Goal: Task Accomplishment & Management: Complete application form

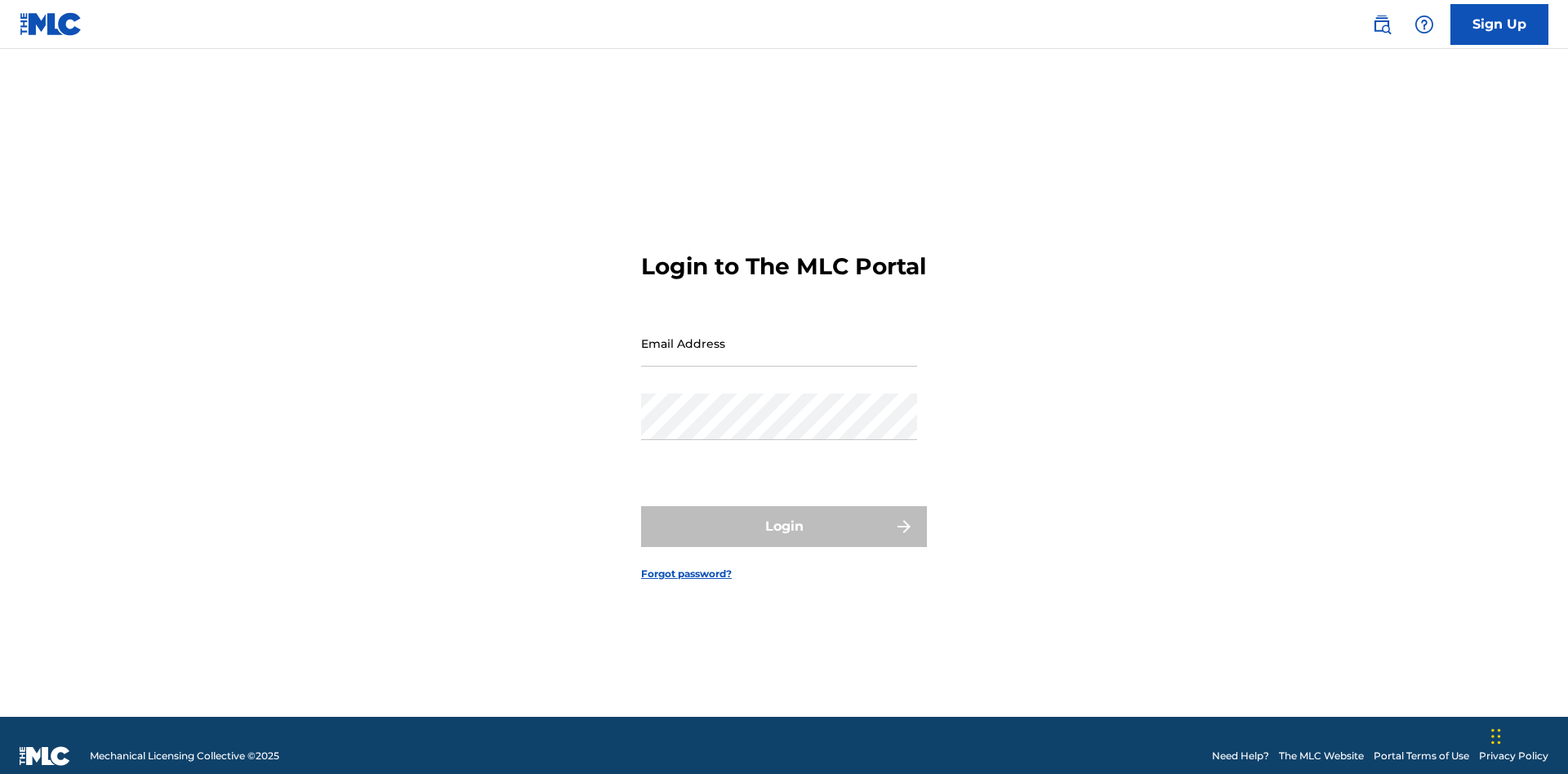
scroll to position [21, 0]
click at [1500, 24] on link "Sign Up" at bounding box center [1499, 25] width 98 height 41
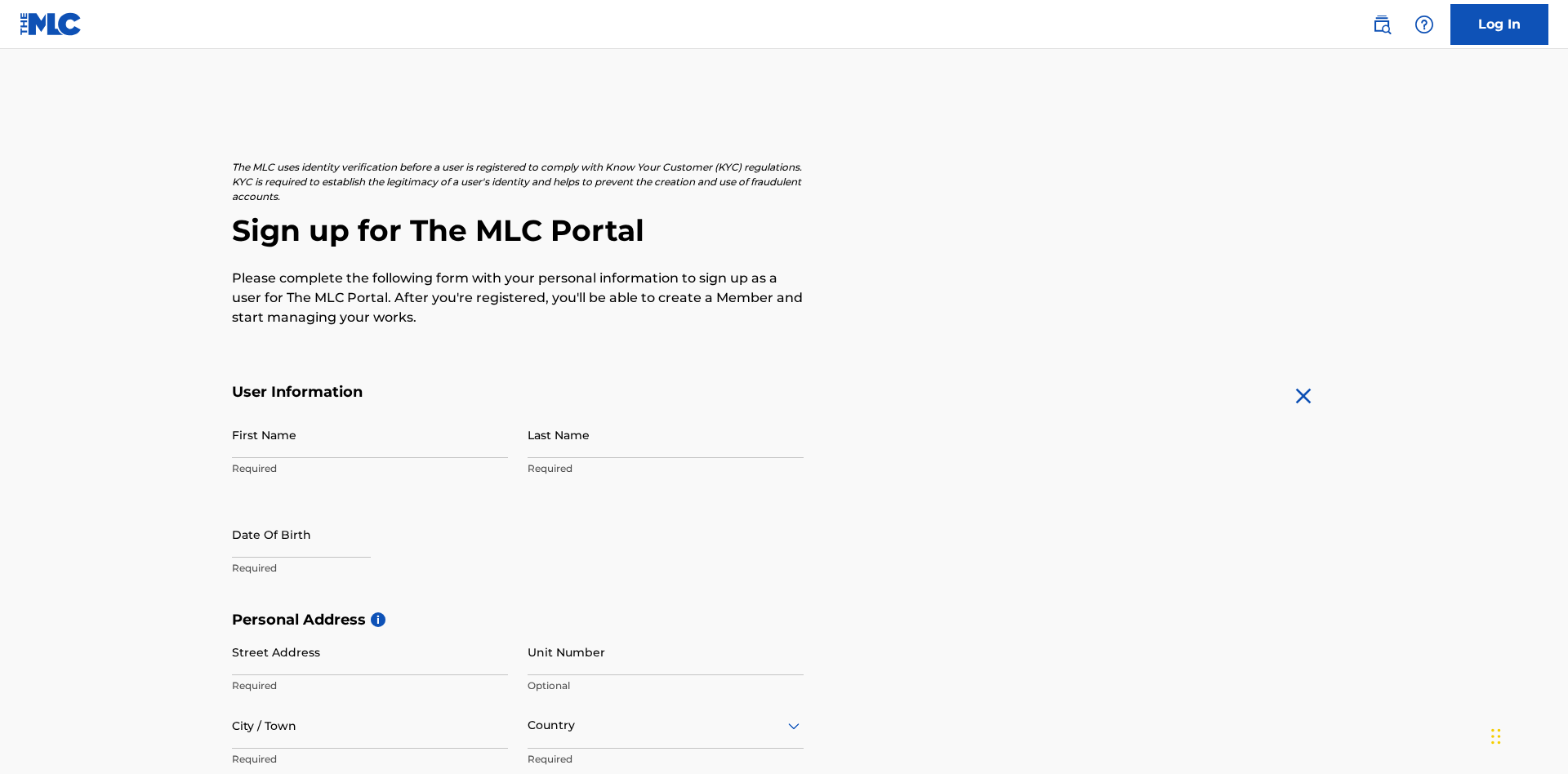
scroll to position [313, 0]
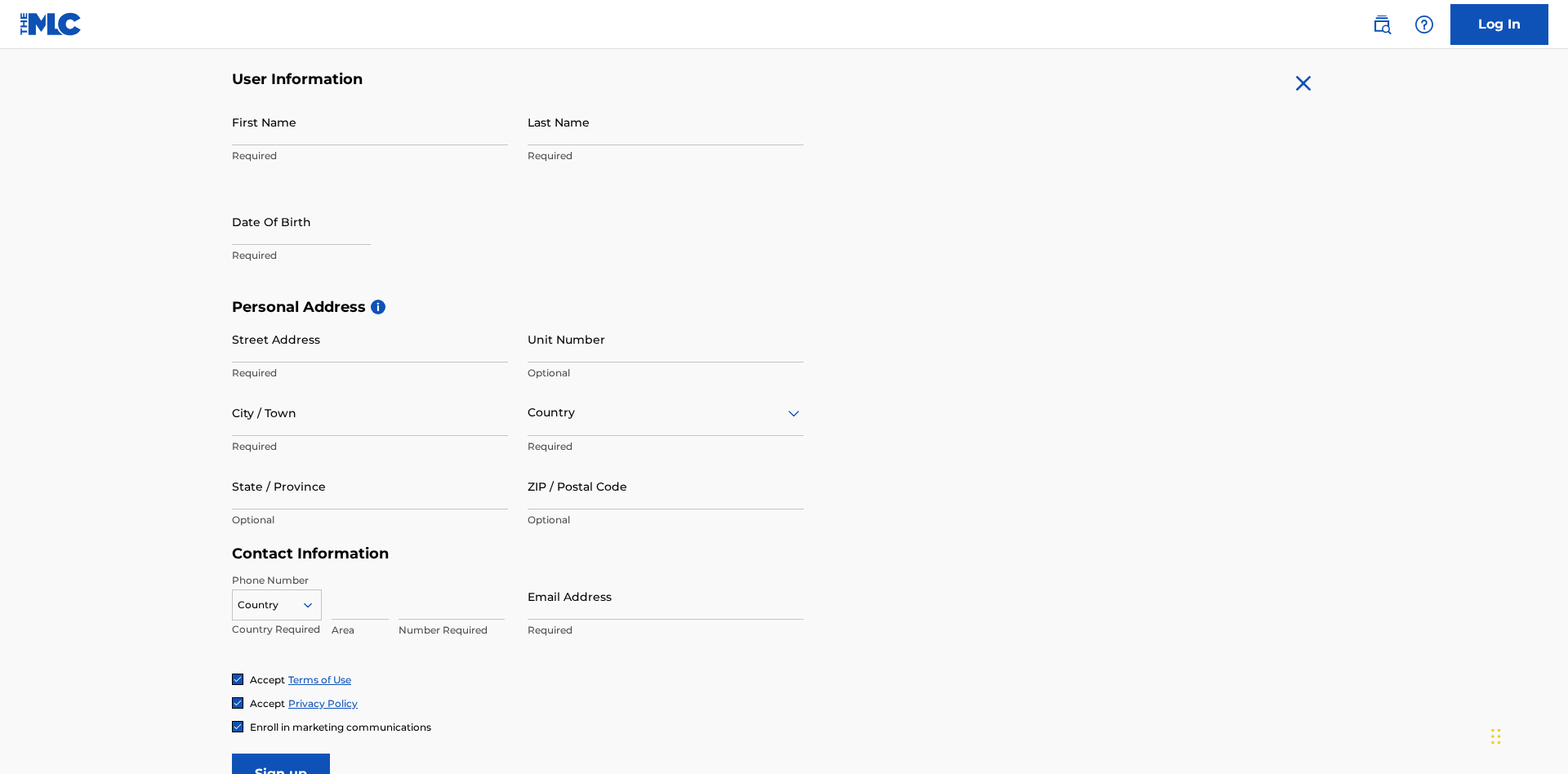
click at [370, 122] on input "First Name" at bounding box center [370, 122] width 276 height 46
type input "Nicole"
click at [666, 122] on input "Last Name" at bounding box center [665, 122] width 276 height 46
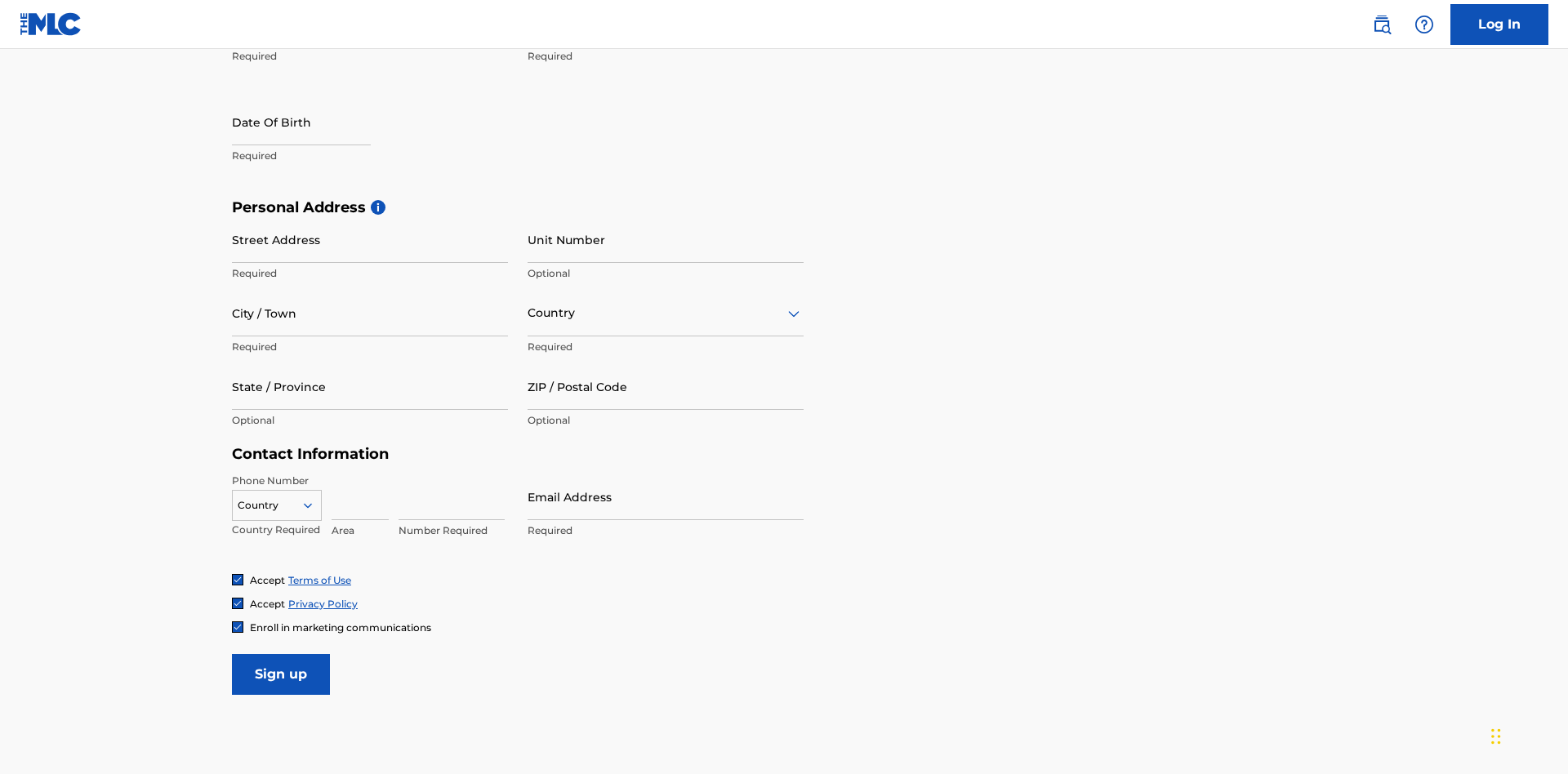
type input "Ribble"
click at [314, 123] on input "text" at bounding box center [301, 122] width 139 height 46
select select "7"
select select "2025"
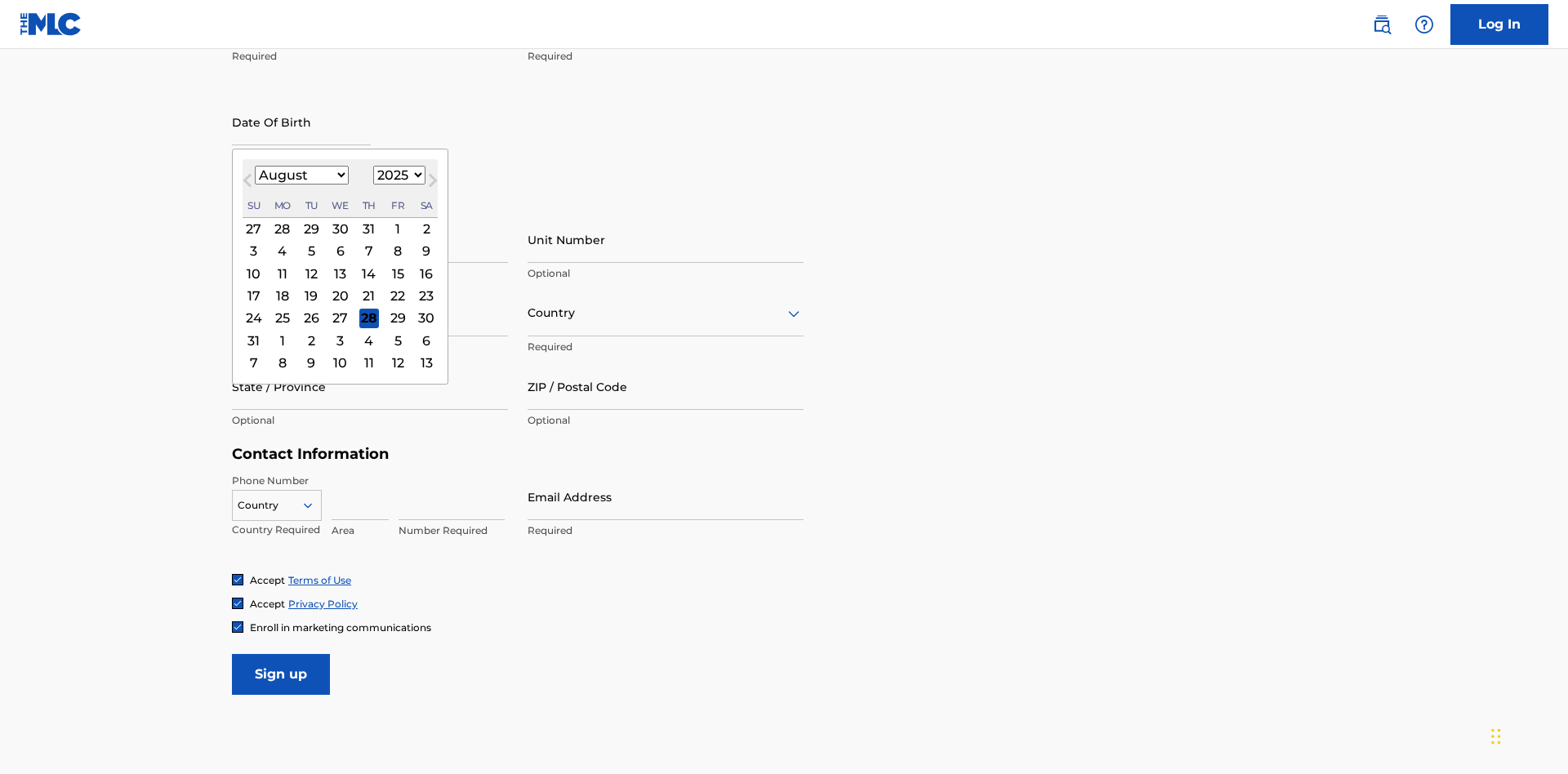
click at [300, 175] on select "January February March April May June July August September October November De…" at bounding box center [302, 176] width 94 height 19
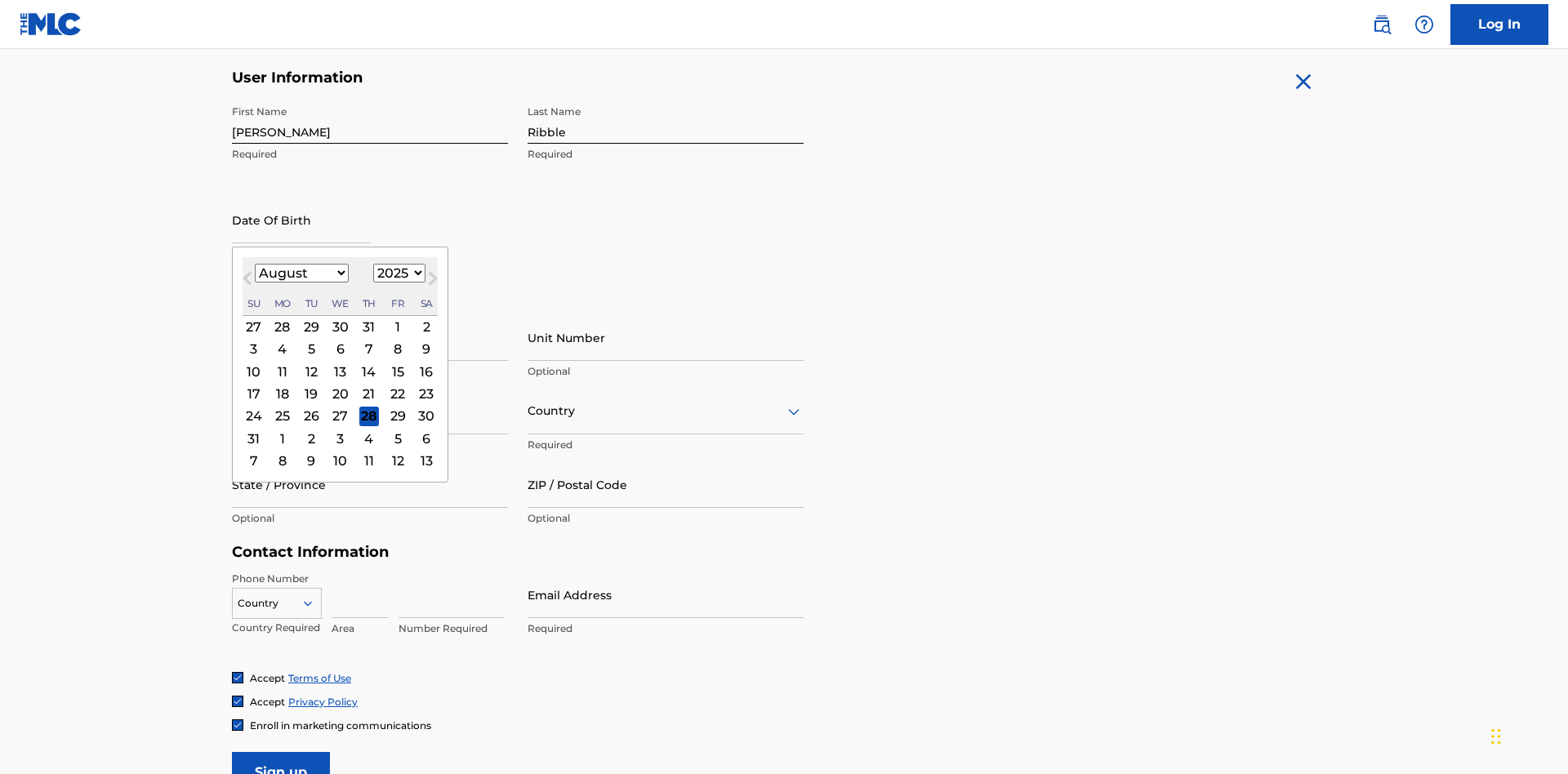
select select "0"
click at [397, 273] on select "1900 1901 1902 1903 1904 1905 1906 1907 1908 1909 1910 1911 1912 1913 1914 1915…" at bounding box center [399, 273] width 52 height 19
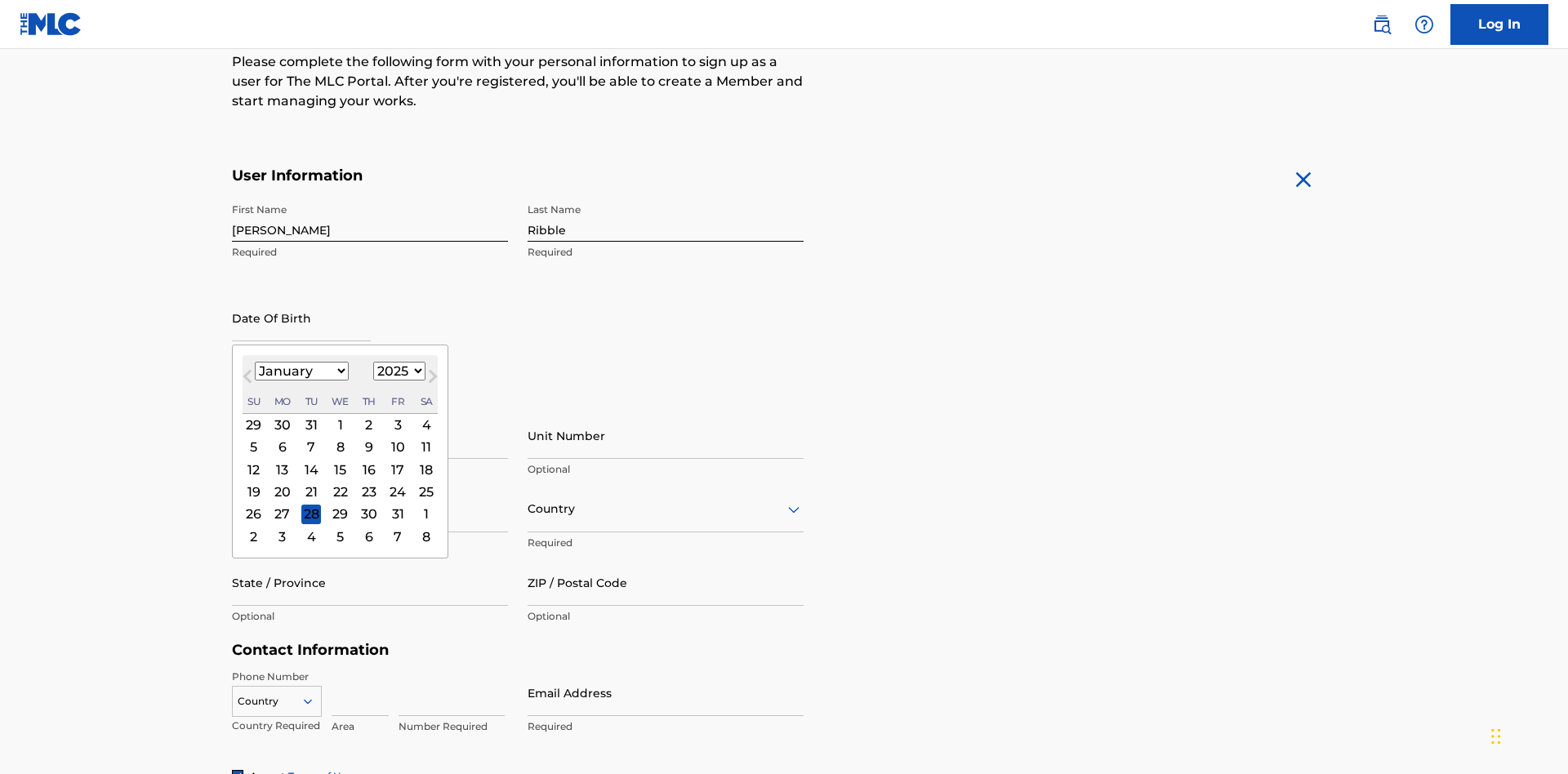
select select "1985"
click at [397, 371] on select "1900 1901 1902 1903 1904 1905 1906 1907 1908 1909 1910 1911 1912 1913 1914 1915…" at bounding box center [399, 372] width 52 height 19
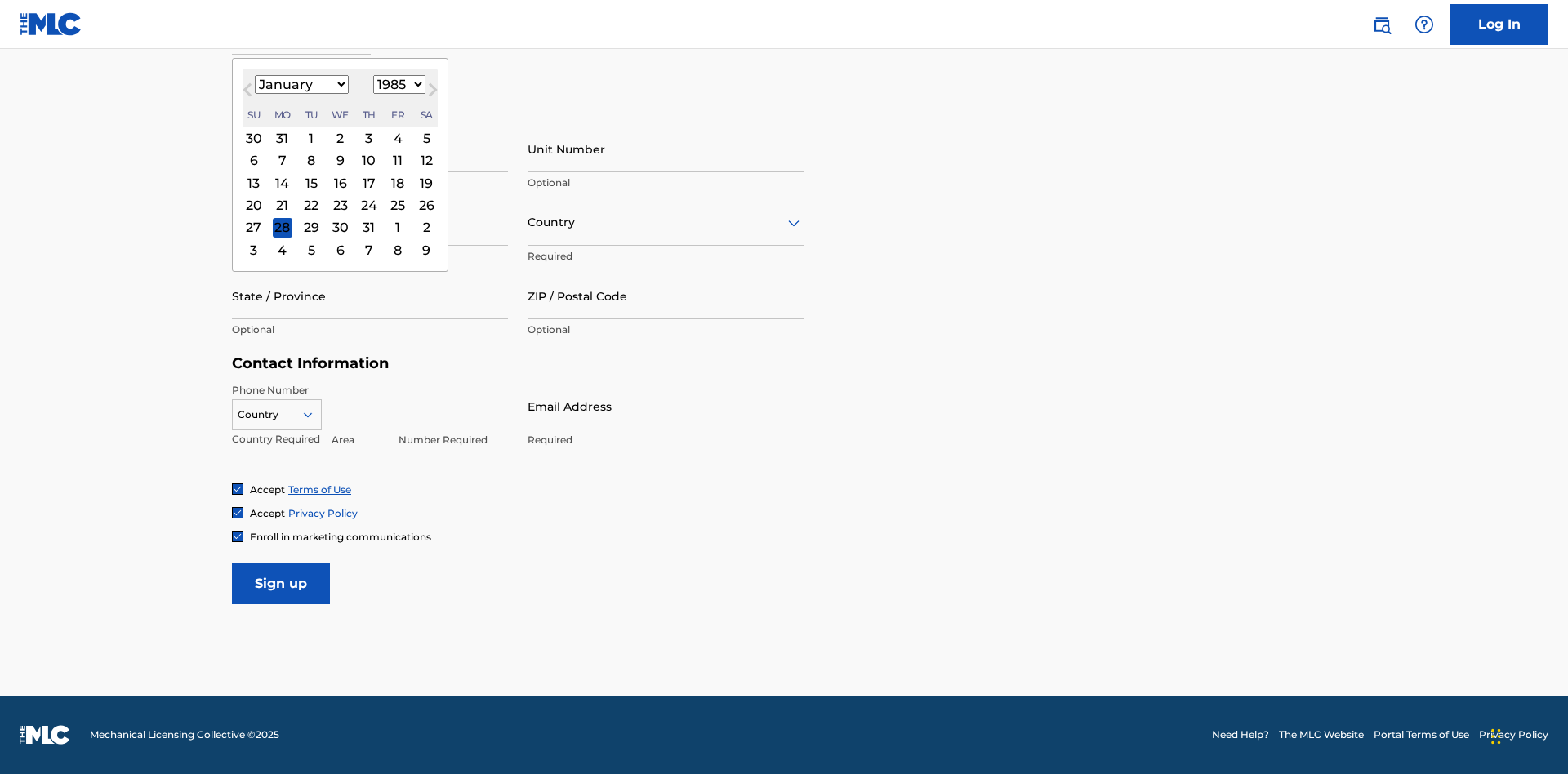
click at [311, 160] on div "8" at bounding box center [311, 160] width 20 height 20
type input "January 8 1985"
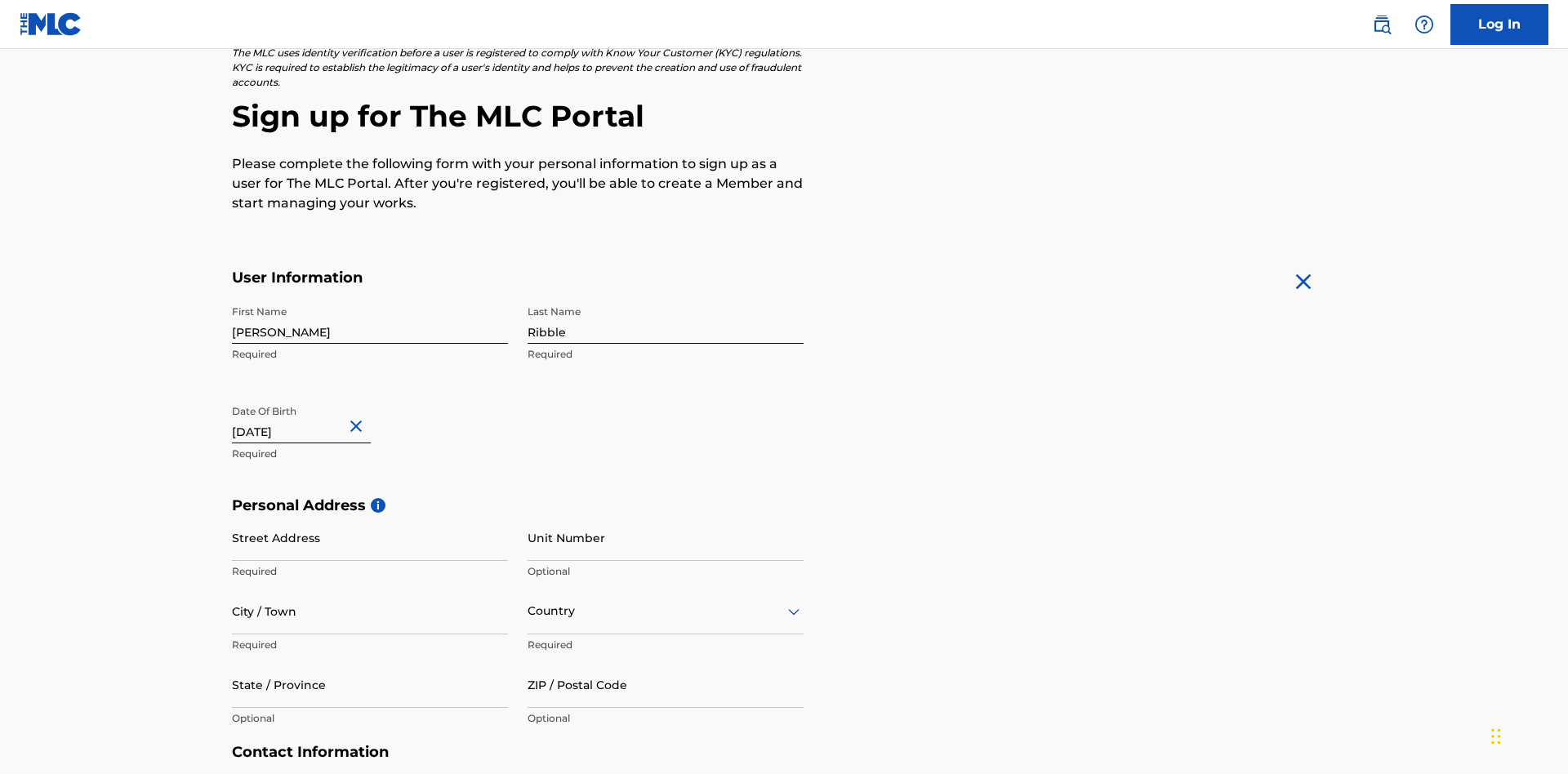
scroll to position [503, 0]
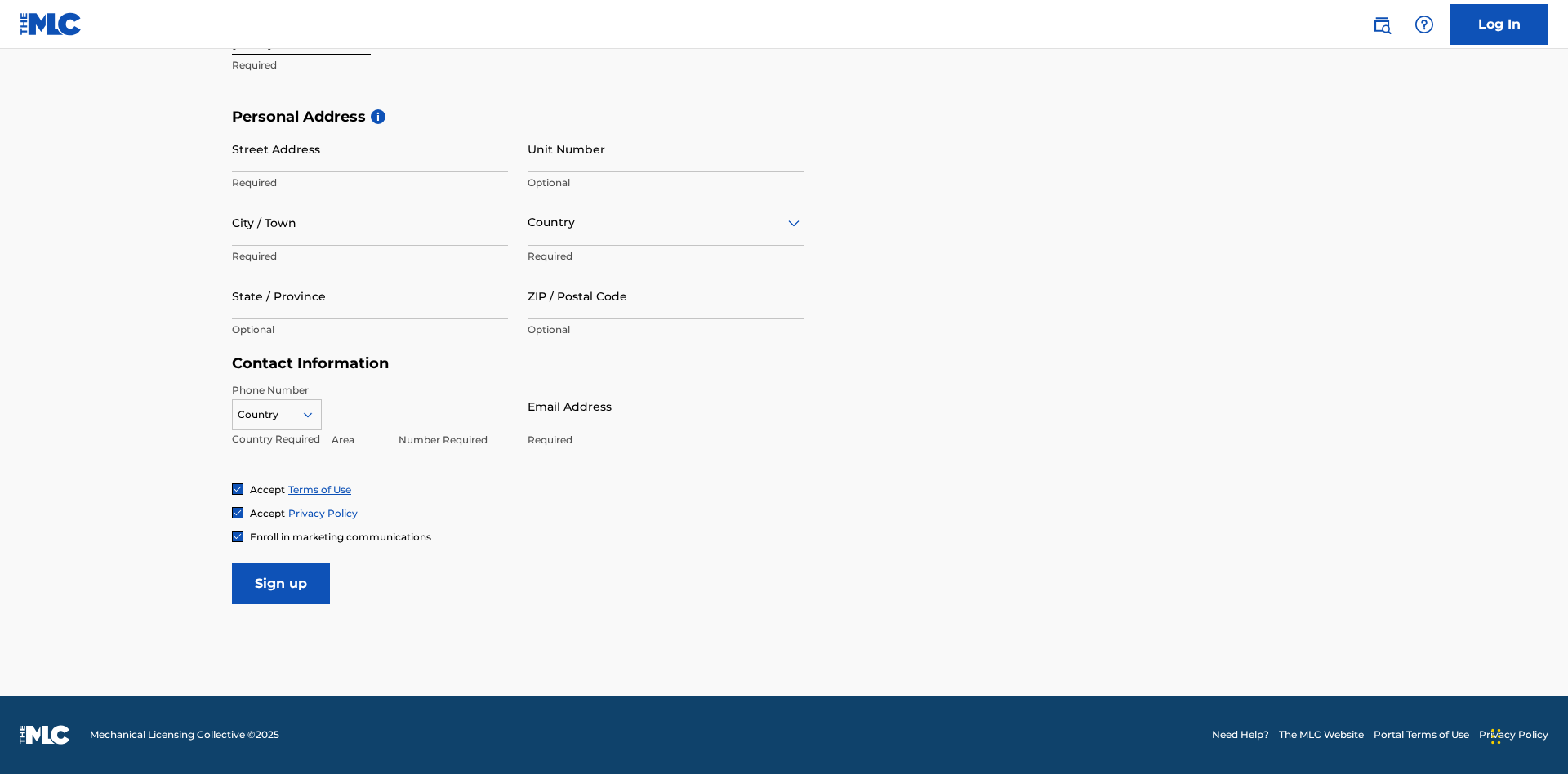
click at [370, 149] on input "Street Address" at bounding box center [370, 149] width 276 height 46
type input "9909 Elks Run Rd"
click at [370, 222] on input "City / Town" at bounding box center [370, 223] width 276 height 46
type input "Roseville"
click at [528, 222] on input "text" at bounding box center [529, 223] width 3 height 17
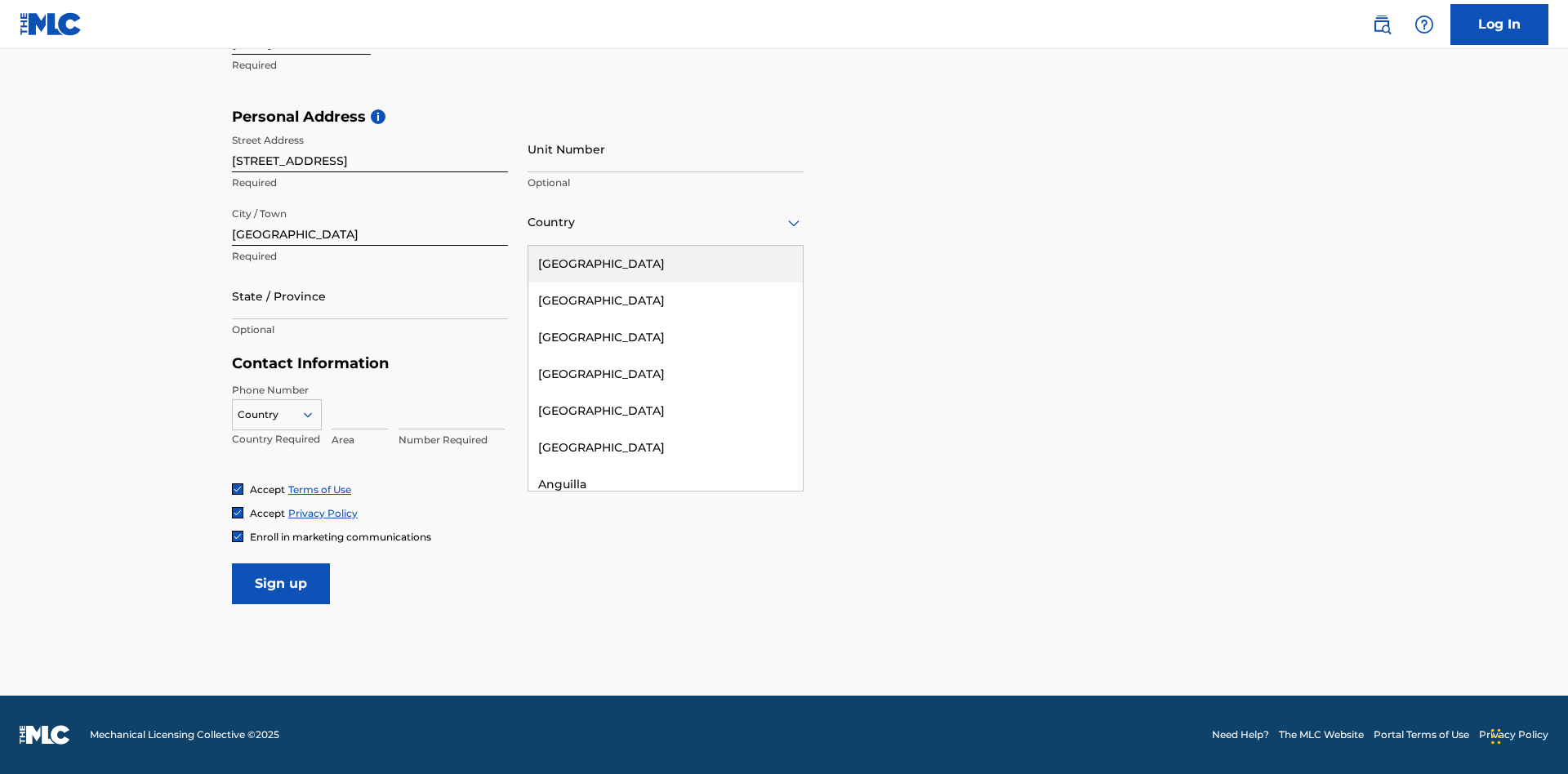
click at [666, 264] on div "United States" at bounding box center [665, 264] width 275 height 37
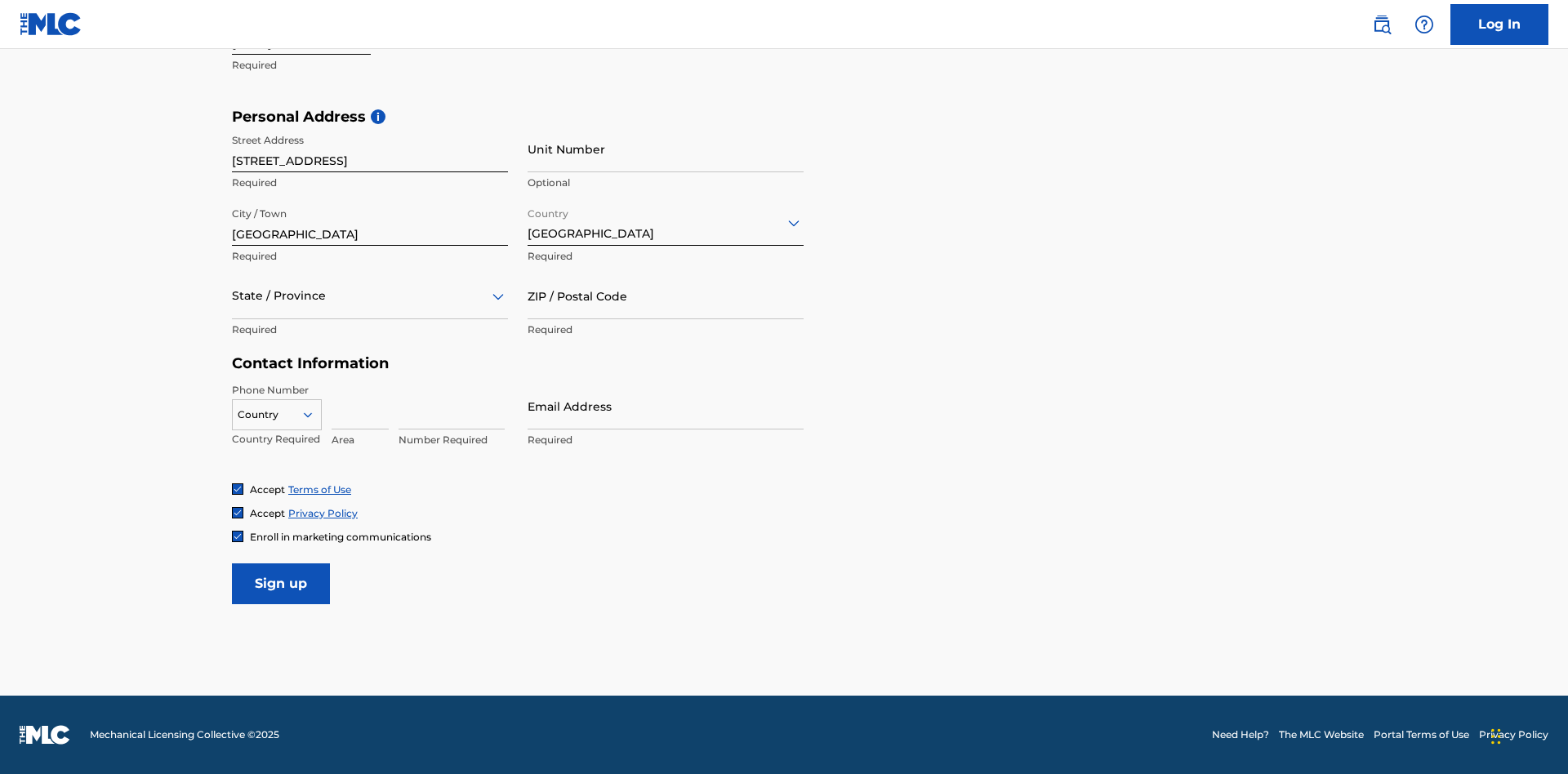
click at [370, 295] on div at bounding box center [370, 296] width 276 height 21
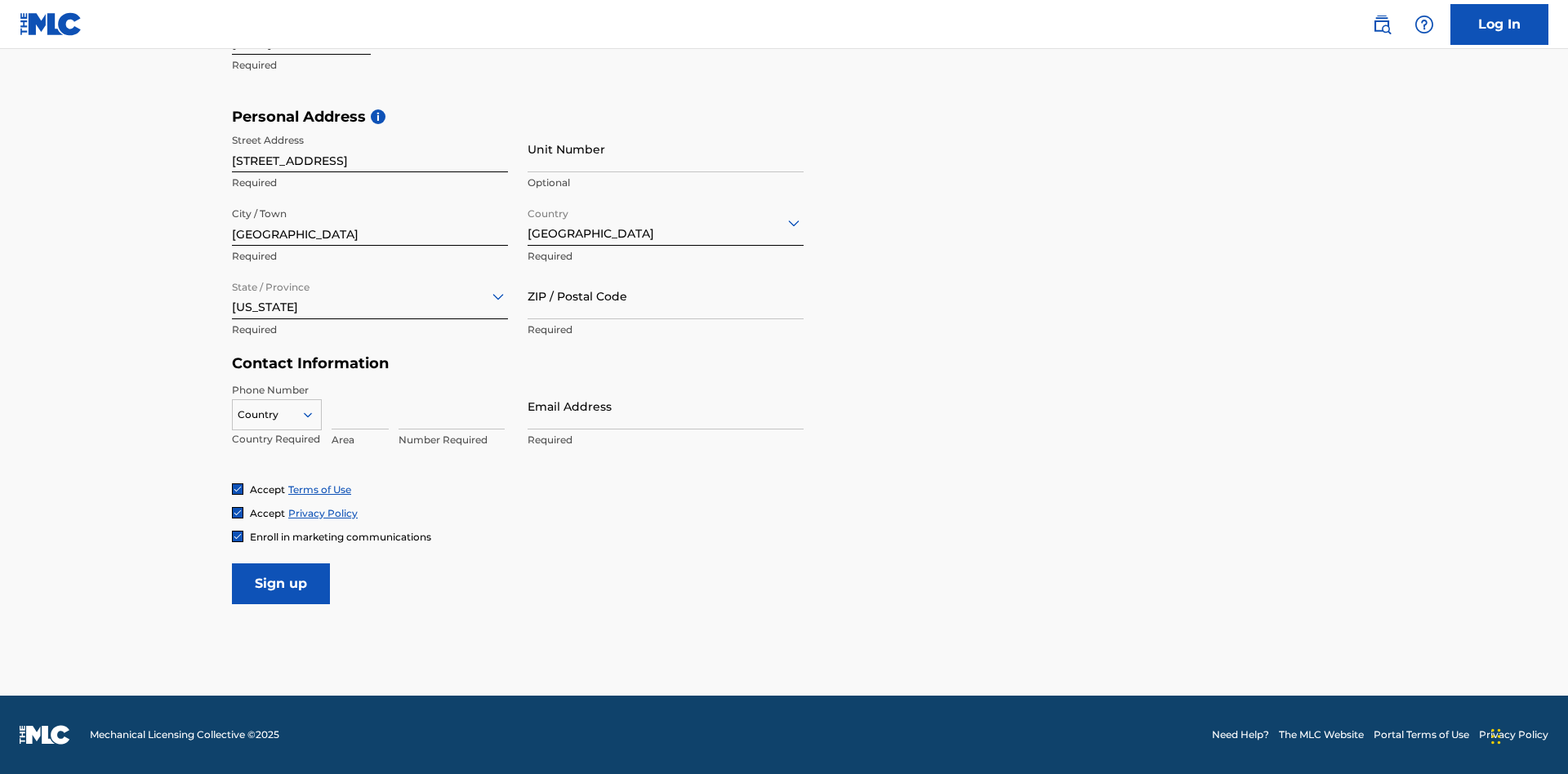
click at [666, 295] on input "ZIP / Postal Code" at bounding box center [665, 296] width 276 height 46
type input "43777"
click at [314, 414] on icon at bounding box center [307, 414] width 15 height 15
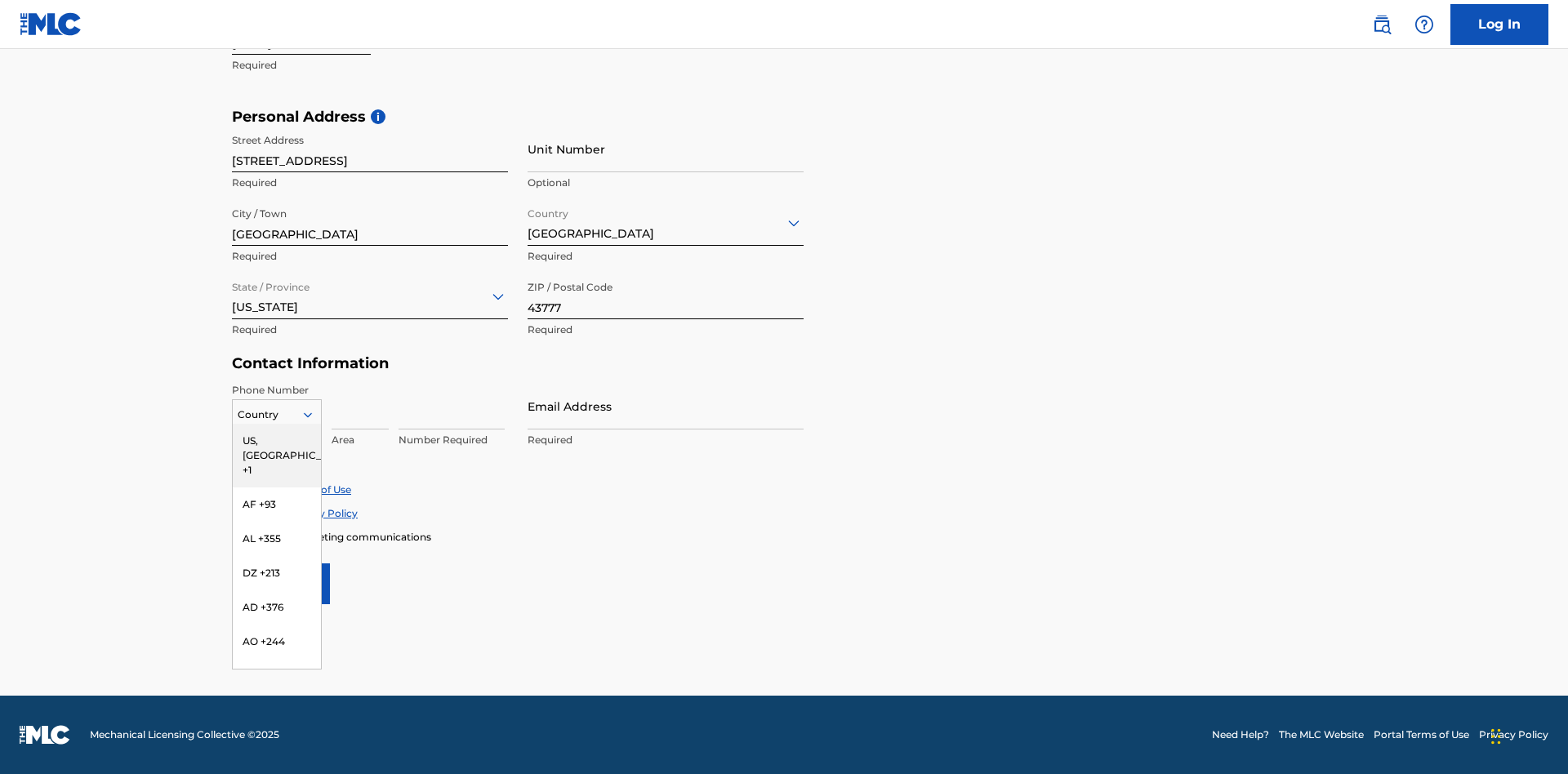
click at [276, 440] on div "US, CA +1" at bounding box center [276, 455] width 88 height 63
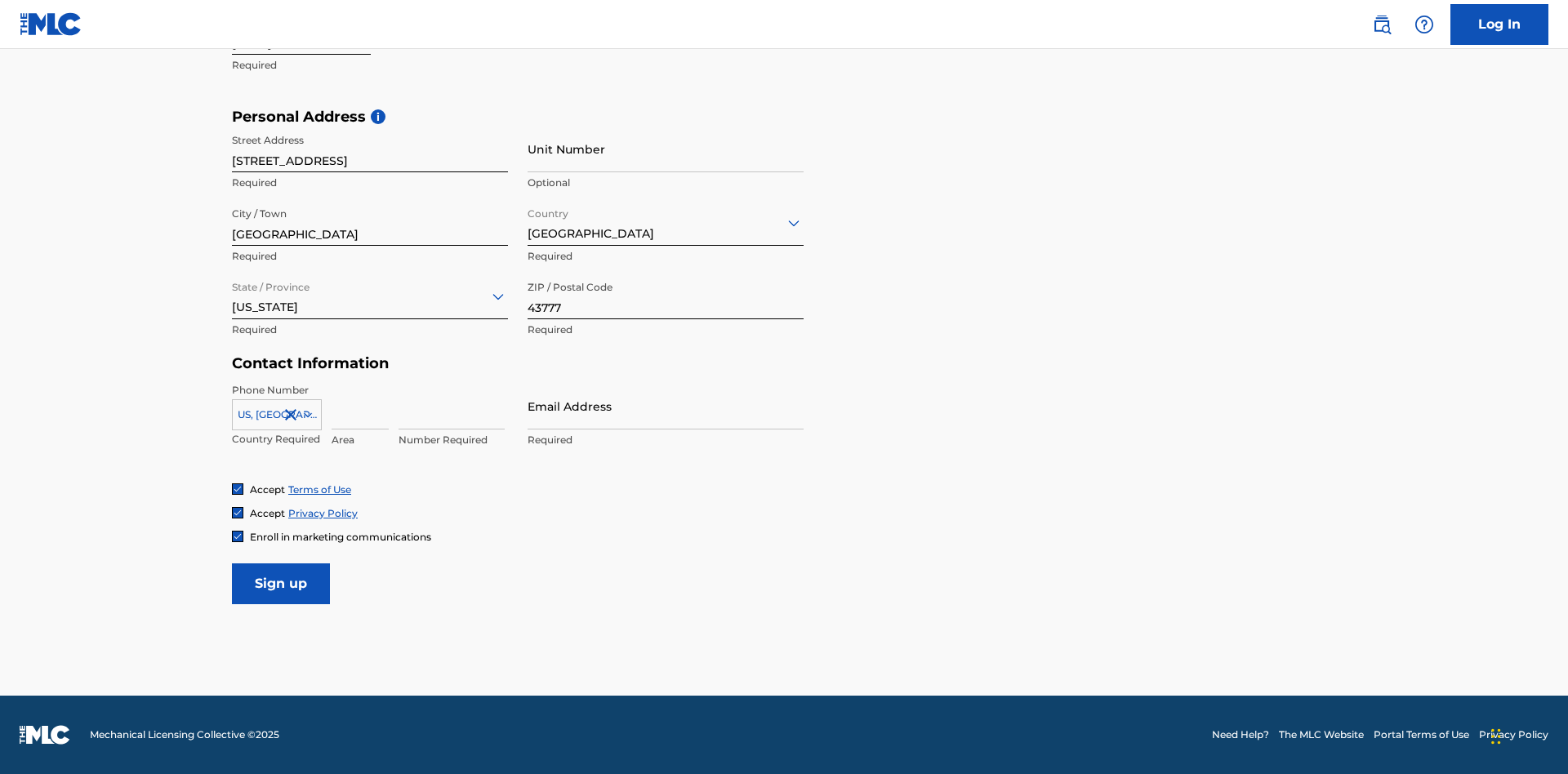
click at [360, 406] on input at bounding box center [359, 406] width 57 height 46
type input "740"
click at [452, 406] on input at bounding box center [452, 406] width 106 height 46
type input "8086351"
click at [666, 406] on input "Email Address" at bounding box center [665, 406] width 276 height 46
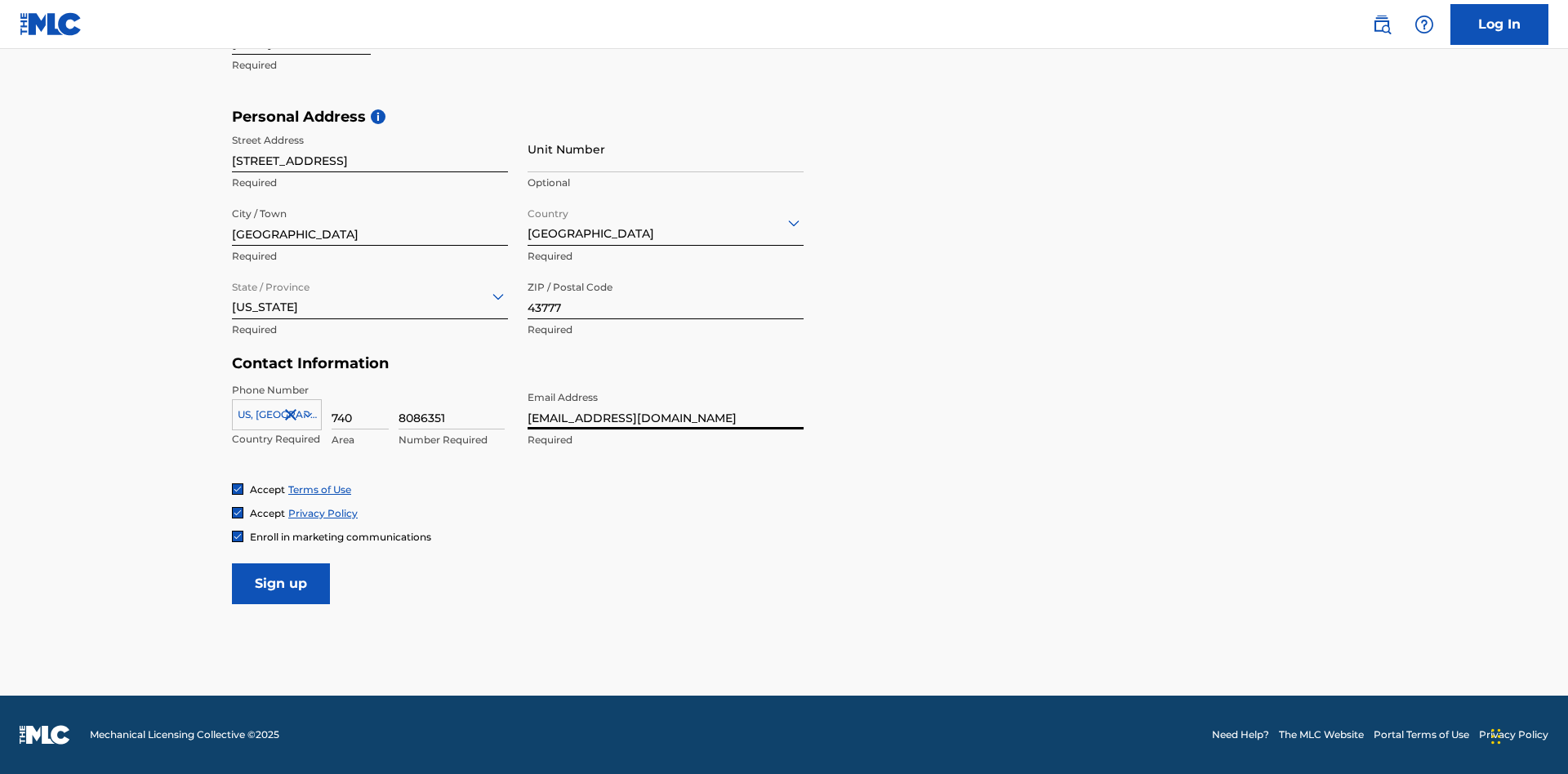
scroll to position [0, 47]
type input "[EMAIL_ADDRESS][DOMAIN_NAME]"
click at [281, 583] on input "Sign up" at bounding box center [281, 584] width 98 height 41
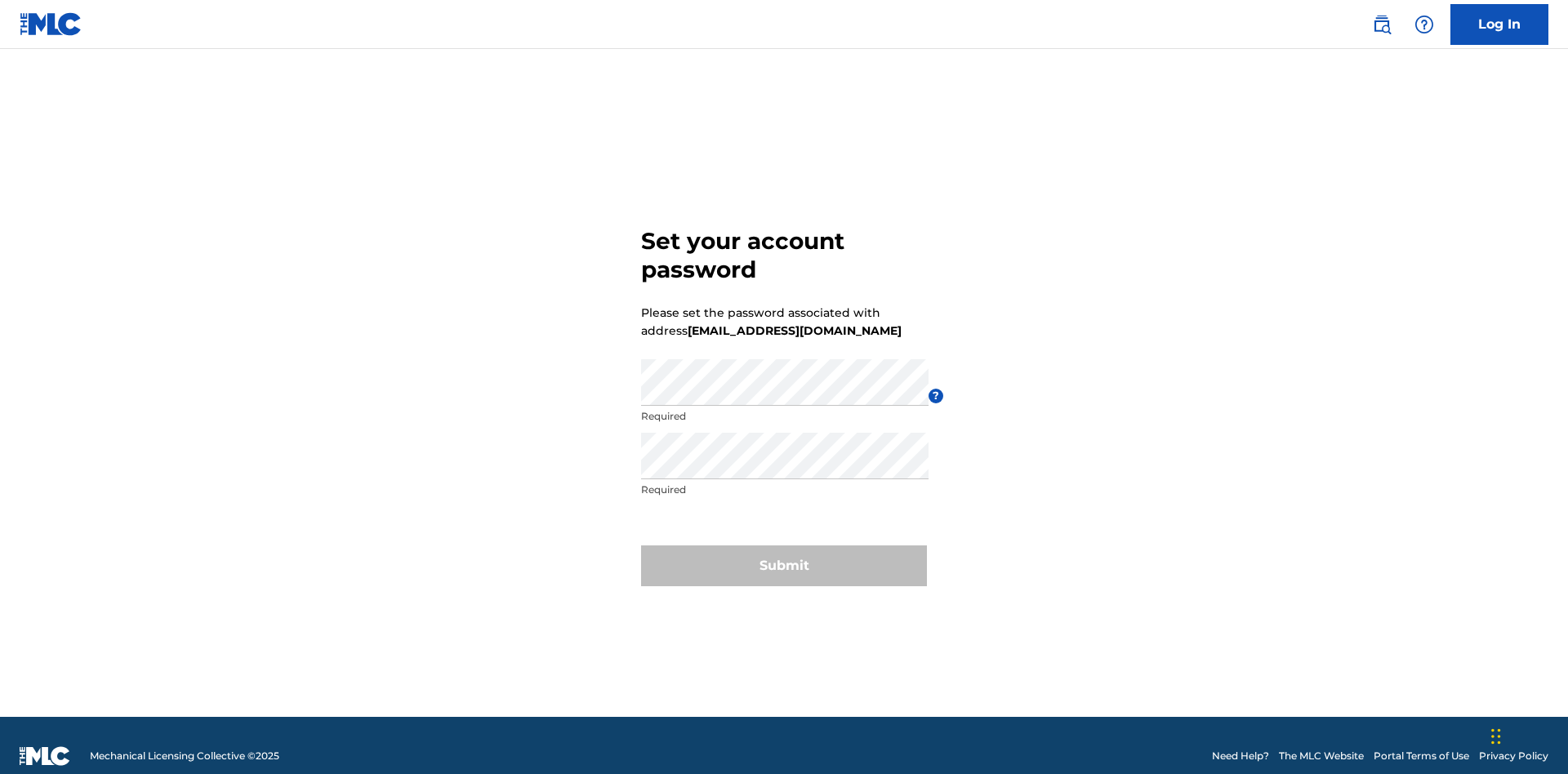
scroll to position [21, 0]
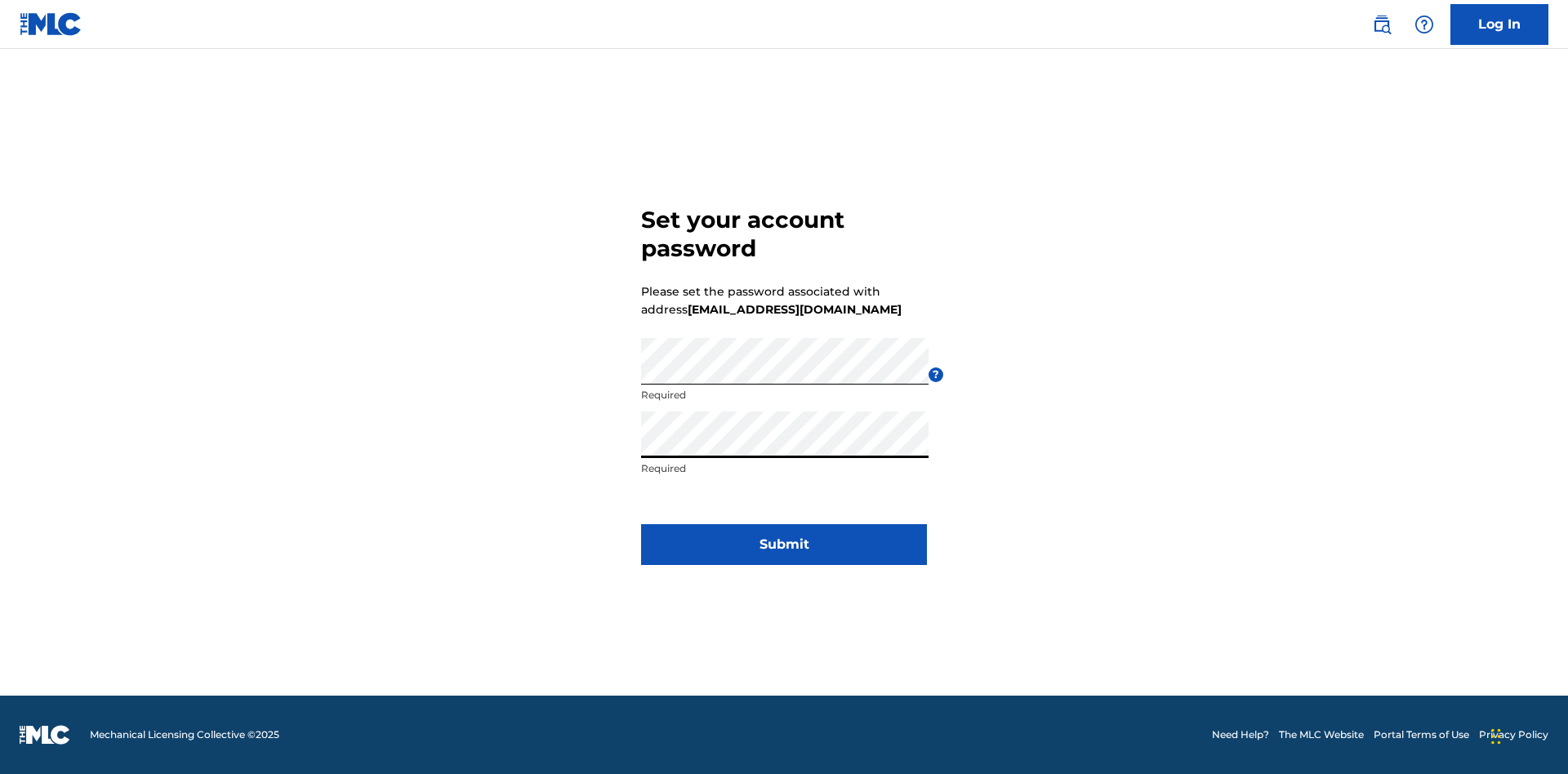
click at [784, 555] on button "Submit" at bounding box center [784, 545] width 286 height 41
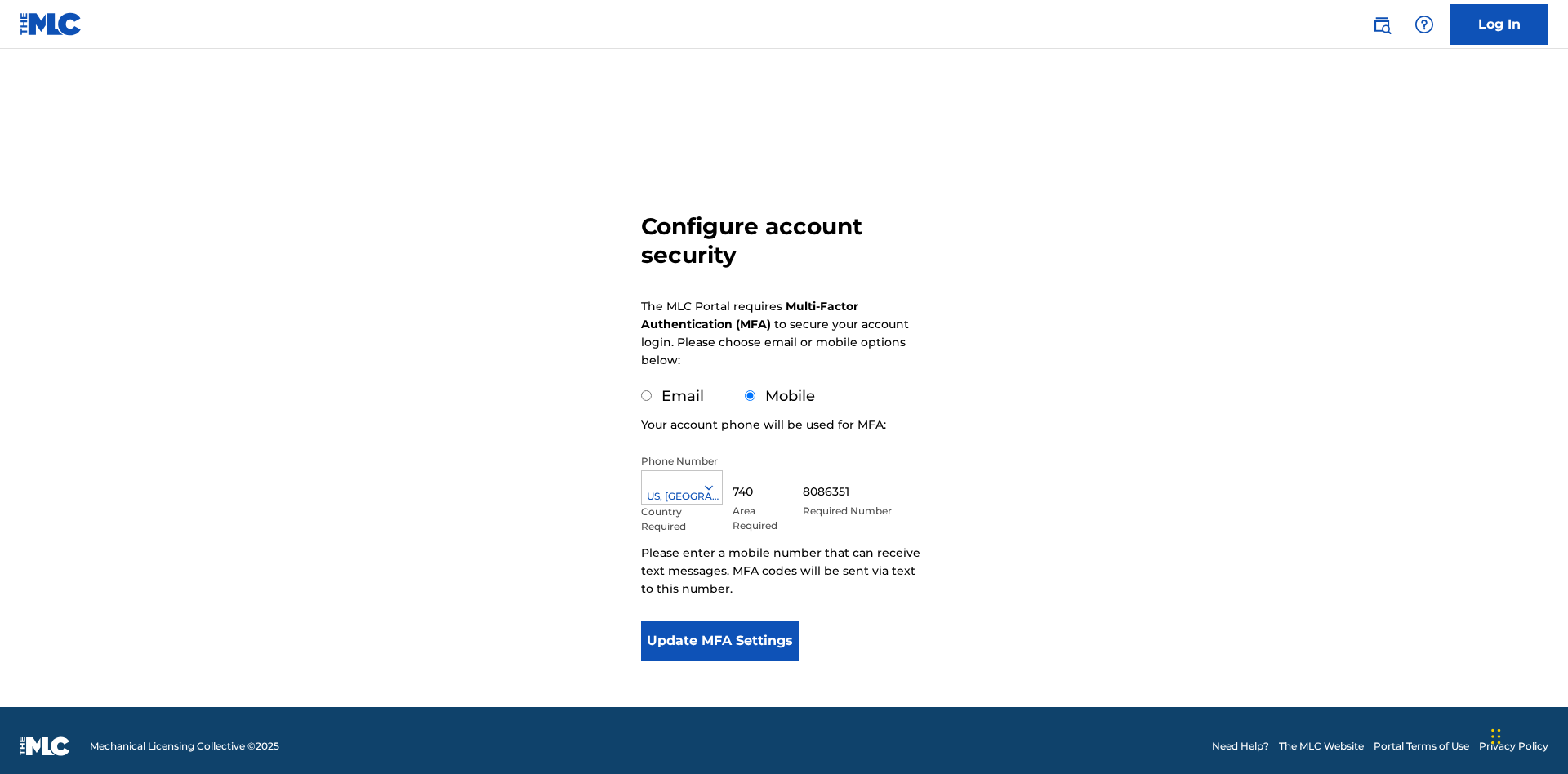
scroll to position [16, 0]
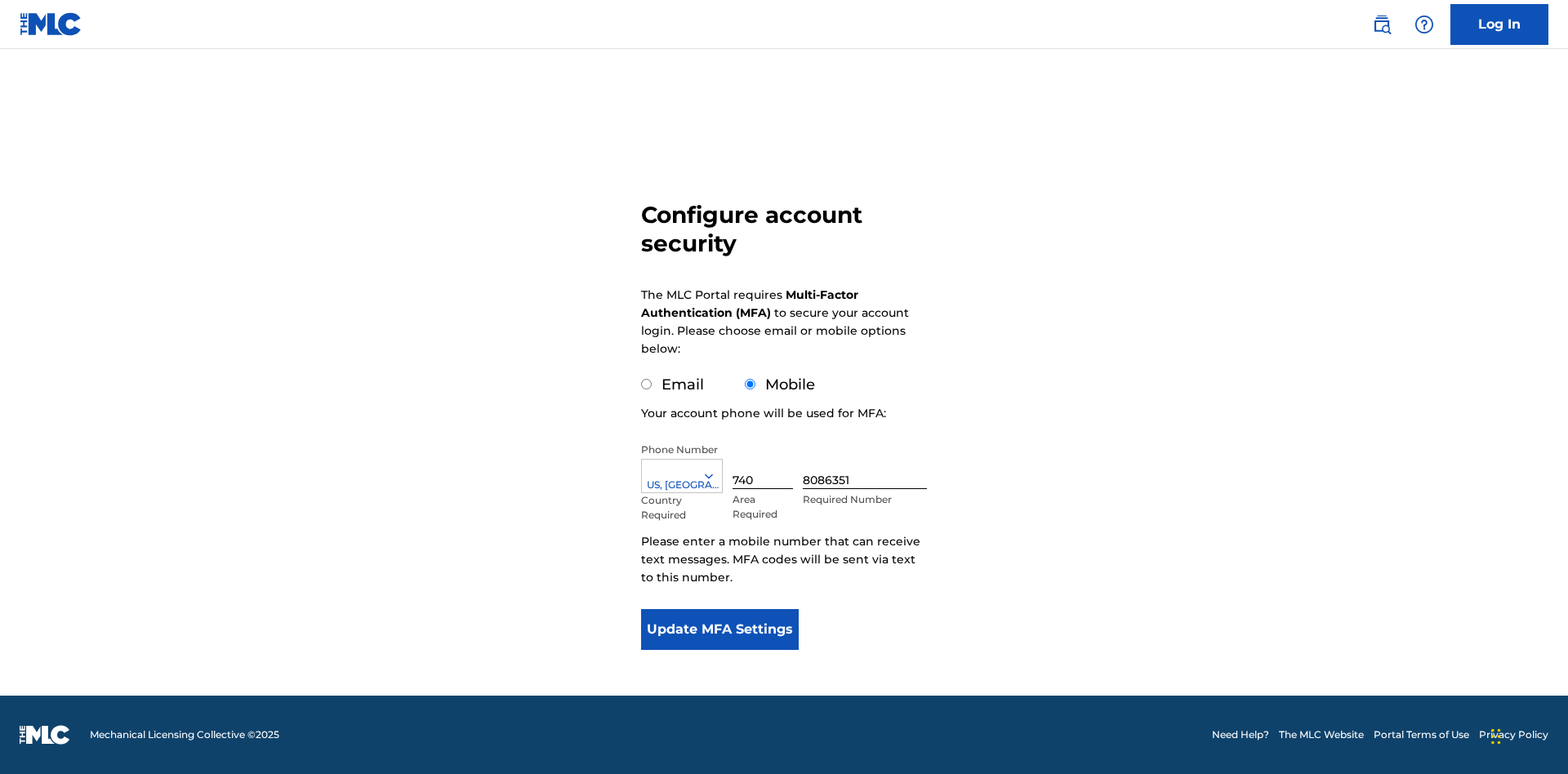
click at [647, 384] on input "Email" at bounding box center [646, 384] width 10 height 10
radio input "true"
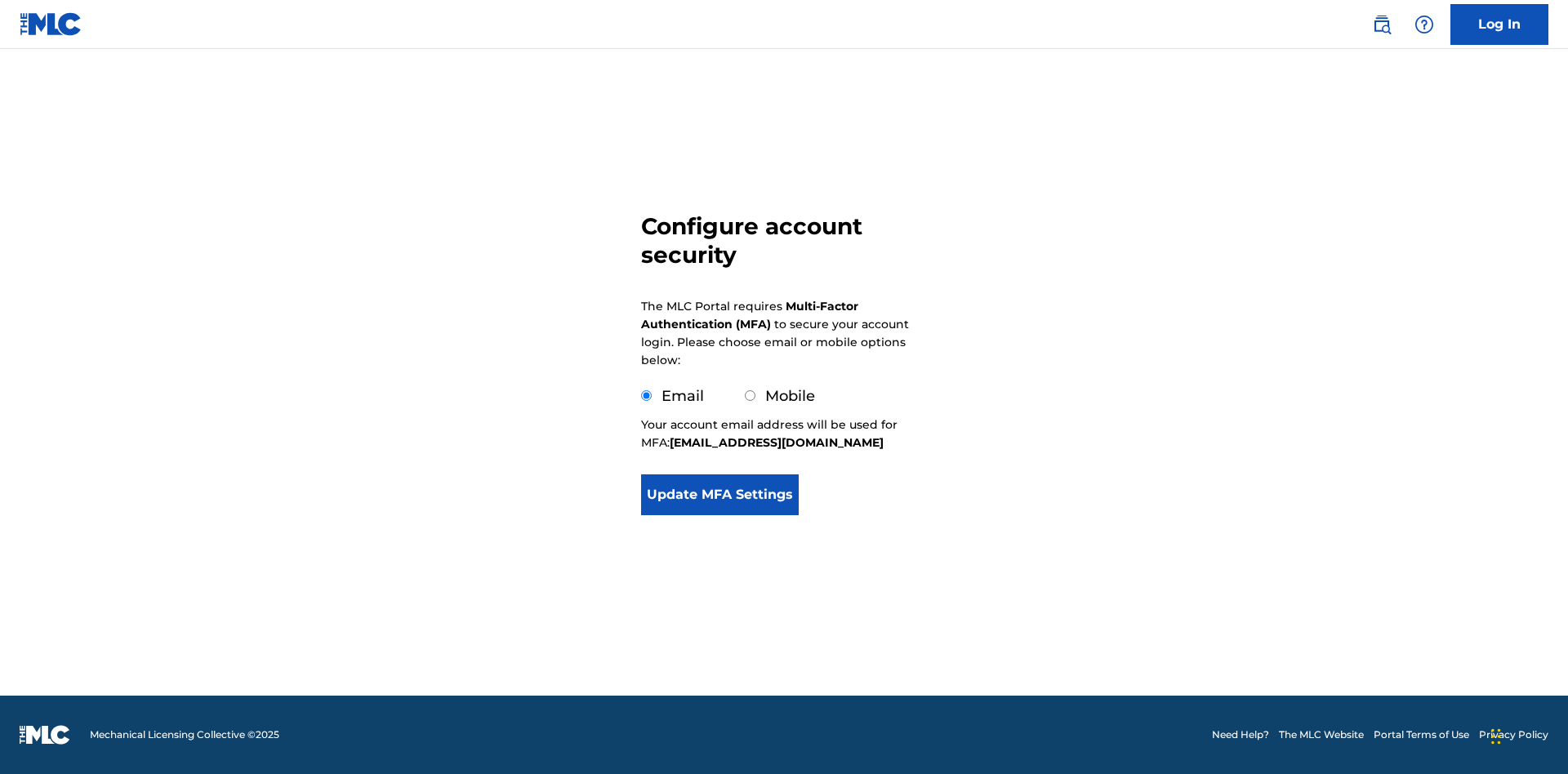
click at [720, 515] on button "Update MFA Settings" at bounding box center [720, 495] width 157 height 41
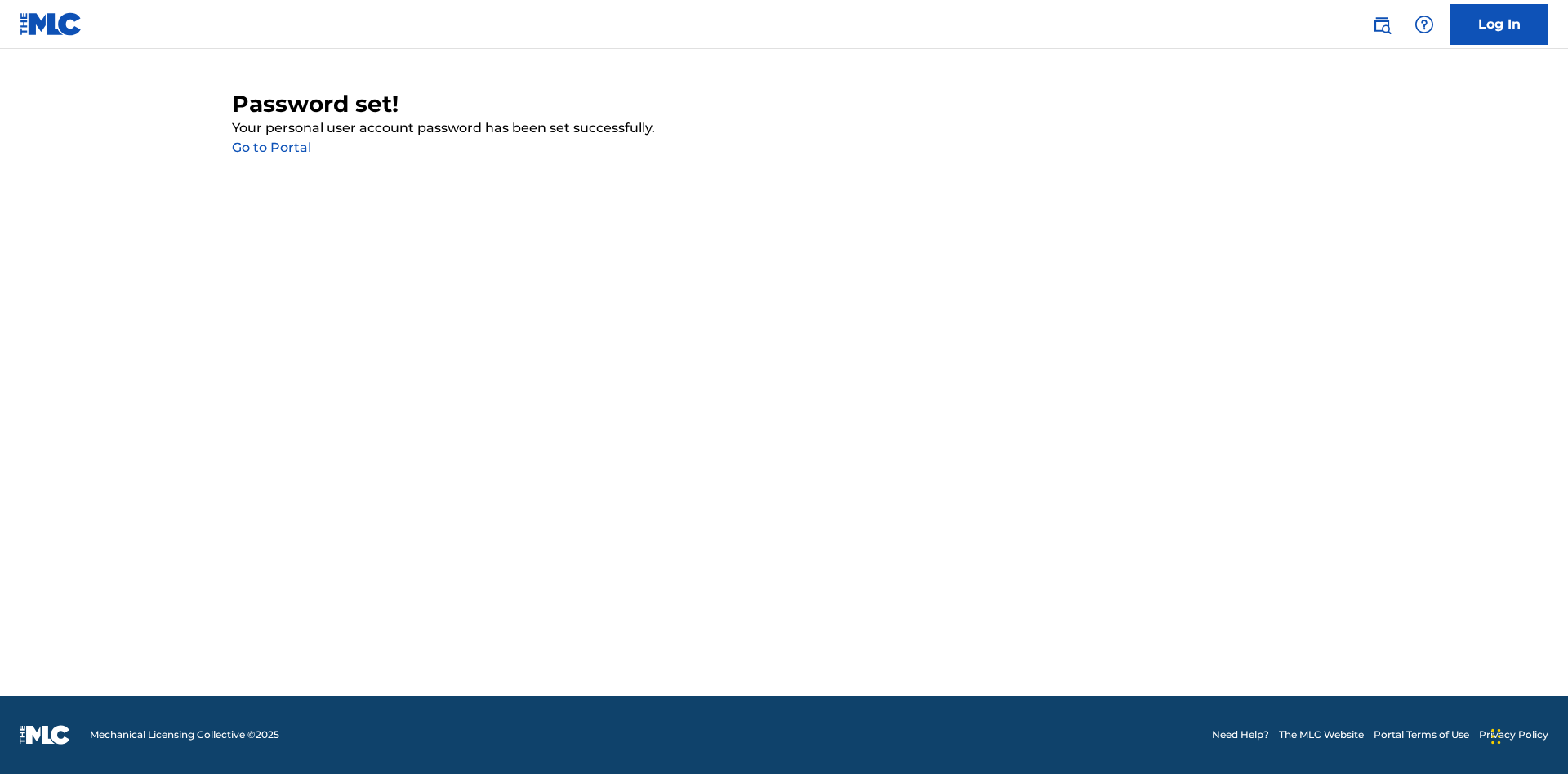
click at [271, 148] on link "Go to Portal" at bounding box center [271, 147] width 80 height 15
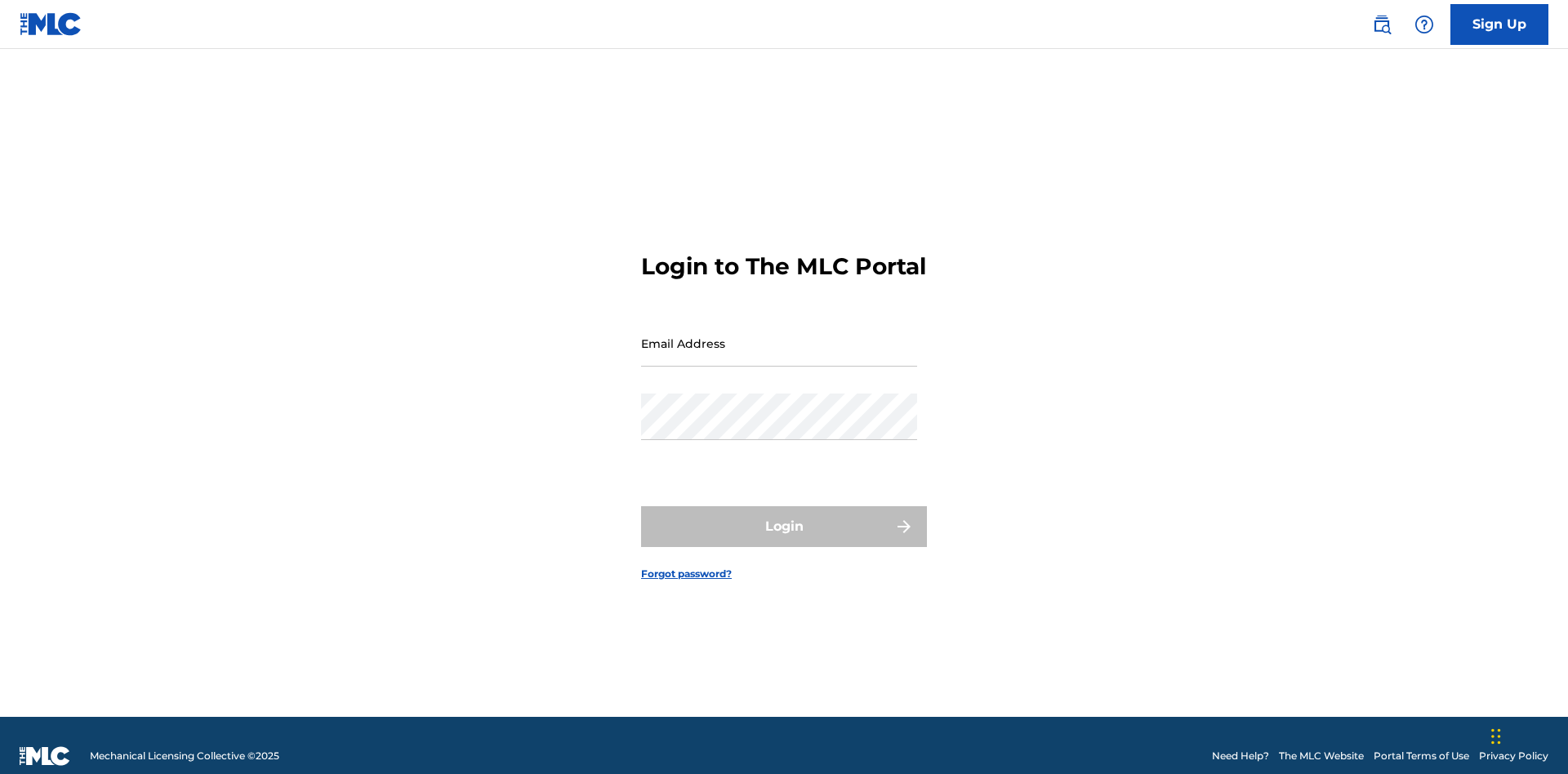
scroll to position [21, 0]
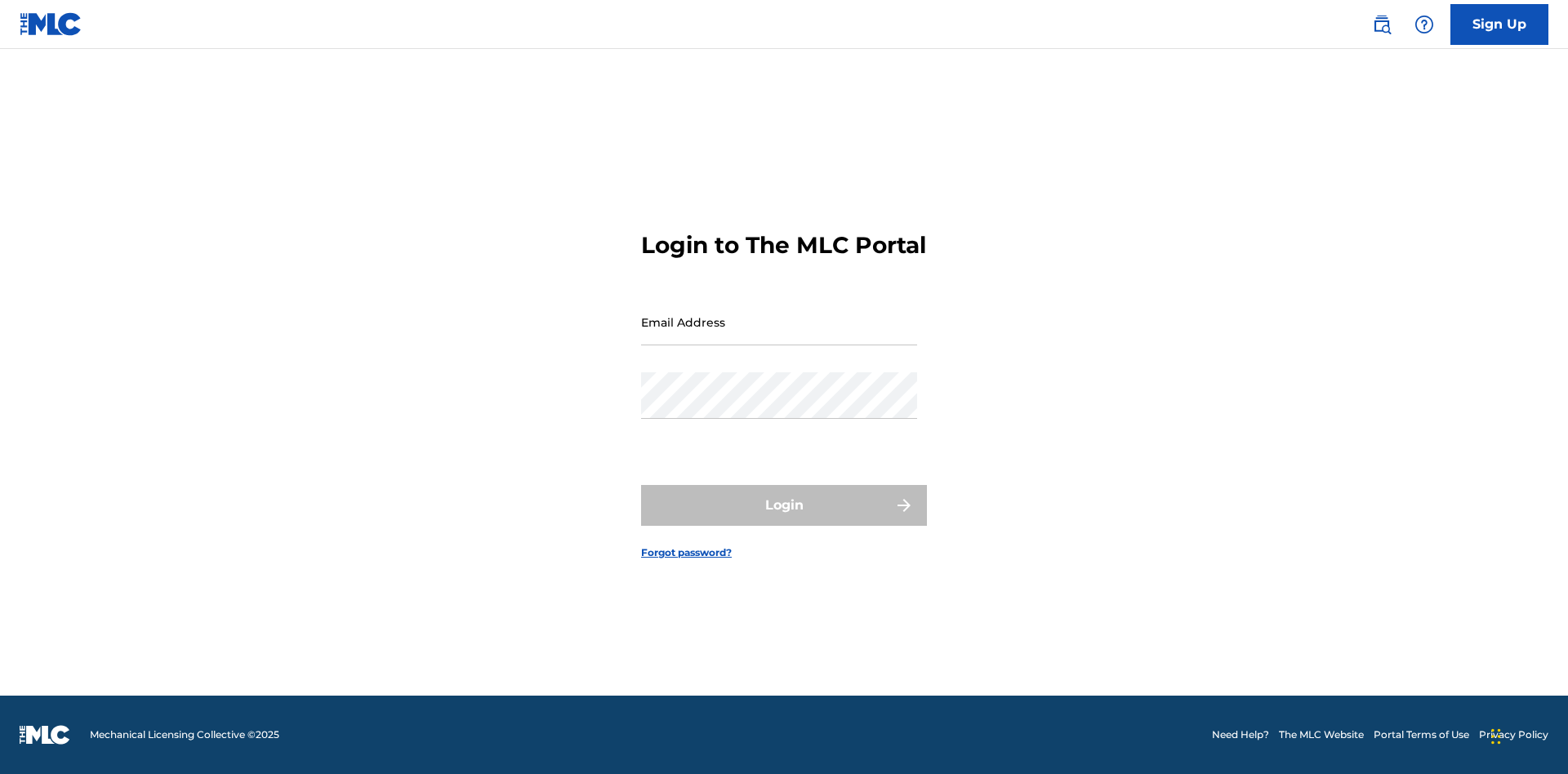
click at [779, 336] on input "Email Address" at bounding box center [779, 322] width 276 height 46
type input "b38c97e4-0048-4d37-bfbe-823334931ce5@mailslurp.biz"
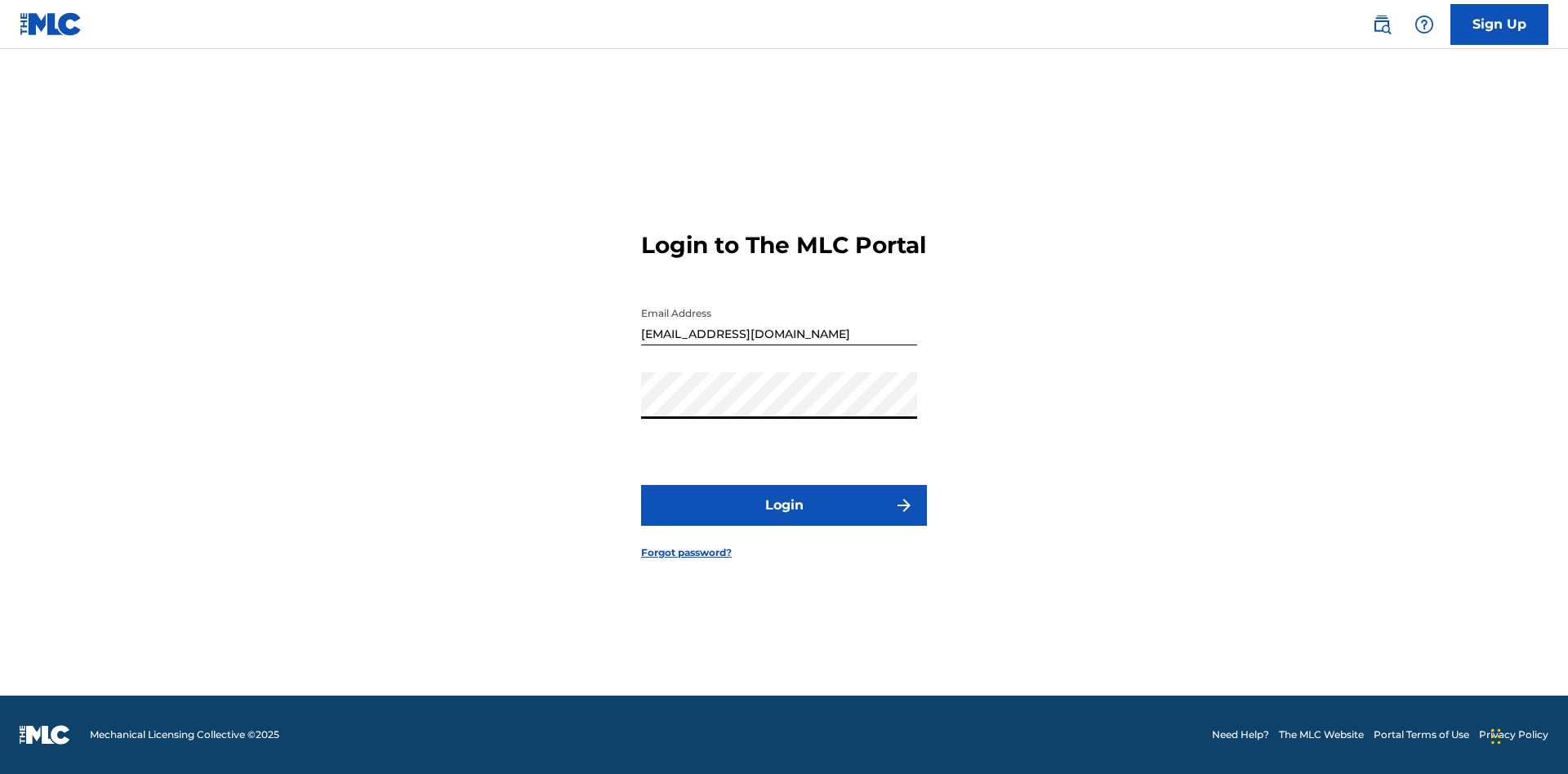
click at [784, 520] on button "Login" at bounding box center [784, 506] width 286 height 41
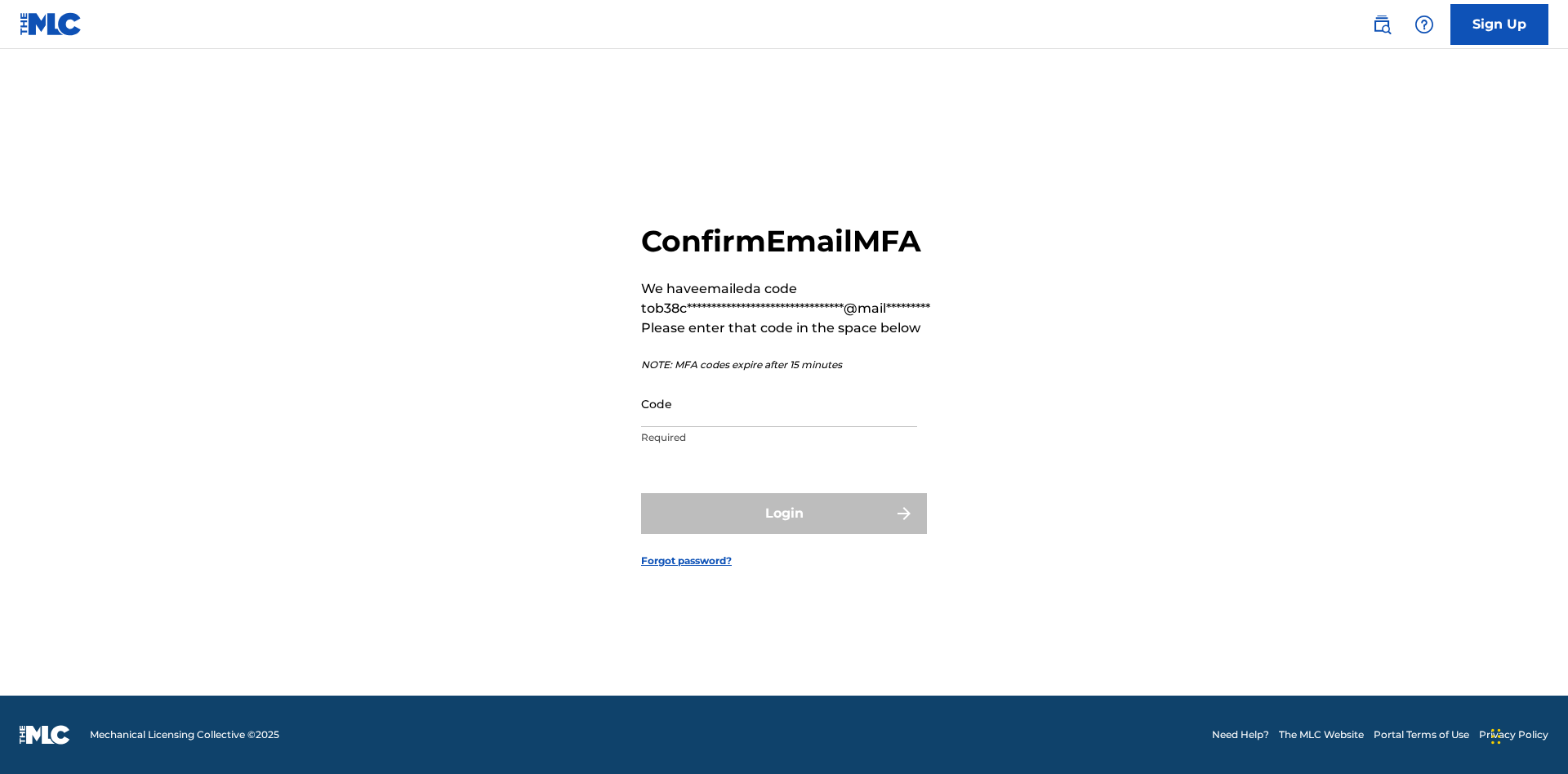
click at [779, 403] on input "Code" at bounding box center [779, 404] width 276 height 46
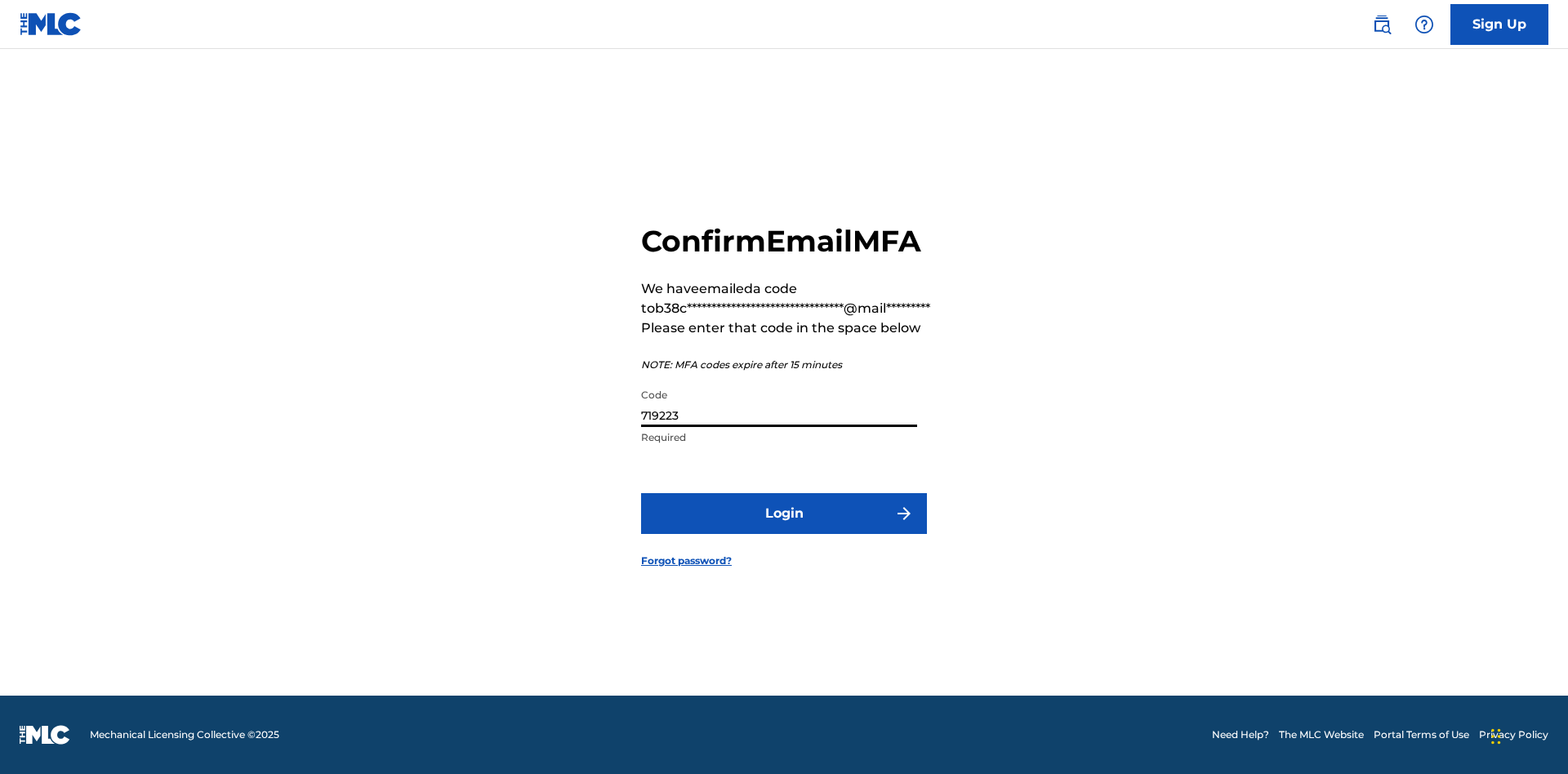
type input "719223"
click at [784, 513] on button "Login" at bounding box center [784, 514] width 286 height 41
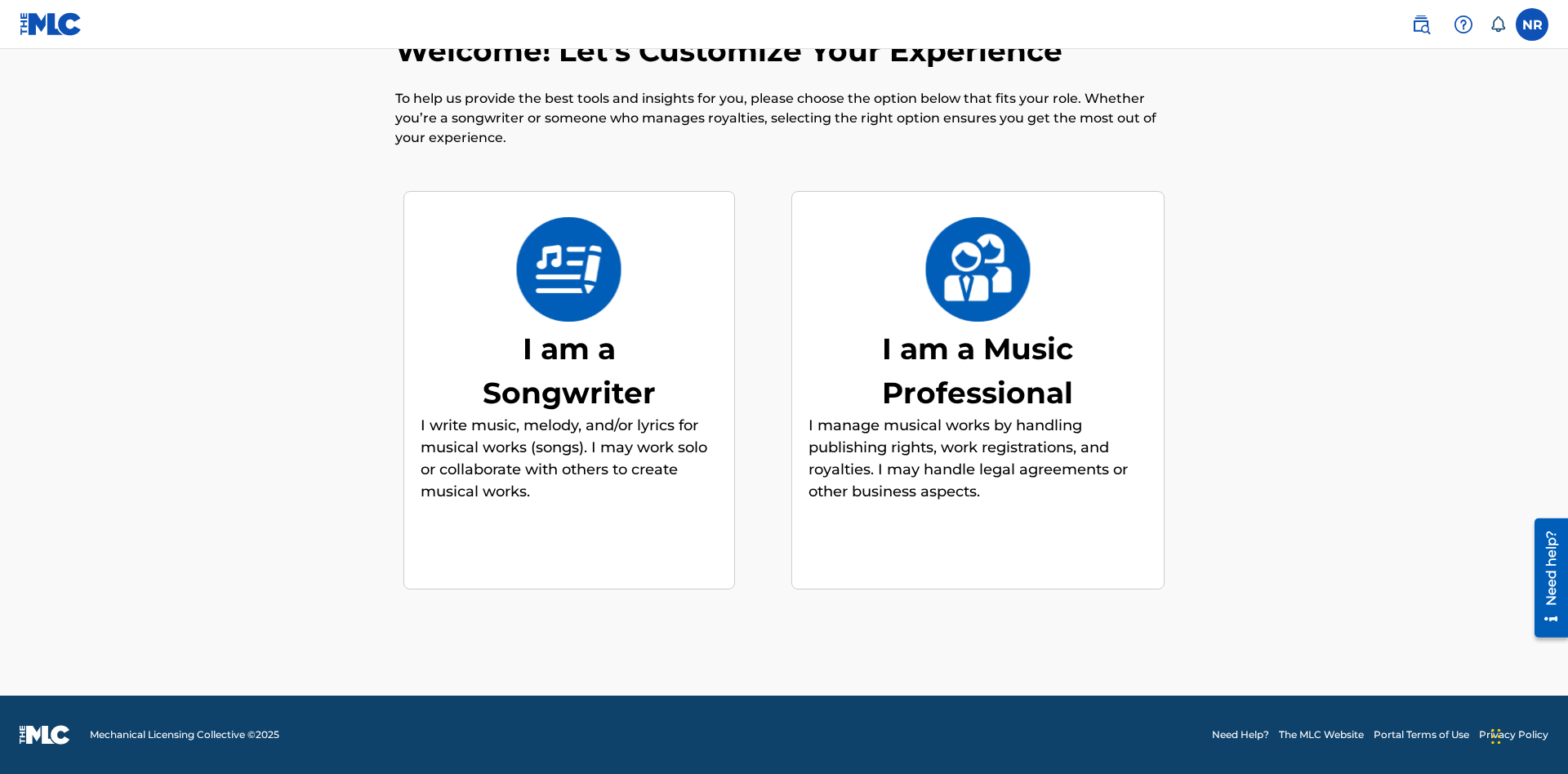
click at [568, 370] on div "I am a Songwriter" at bounding box center [569, 371] width 245 height 88
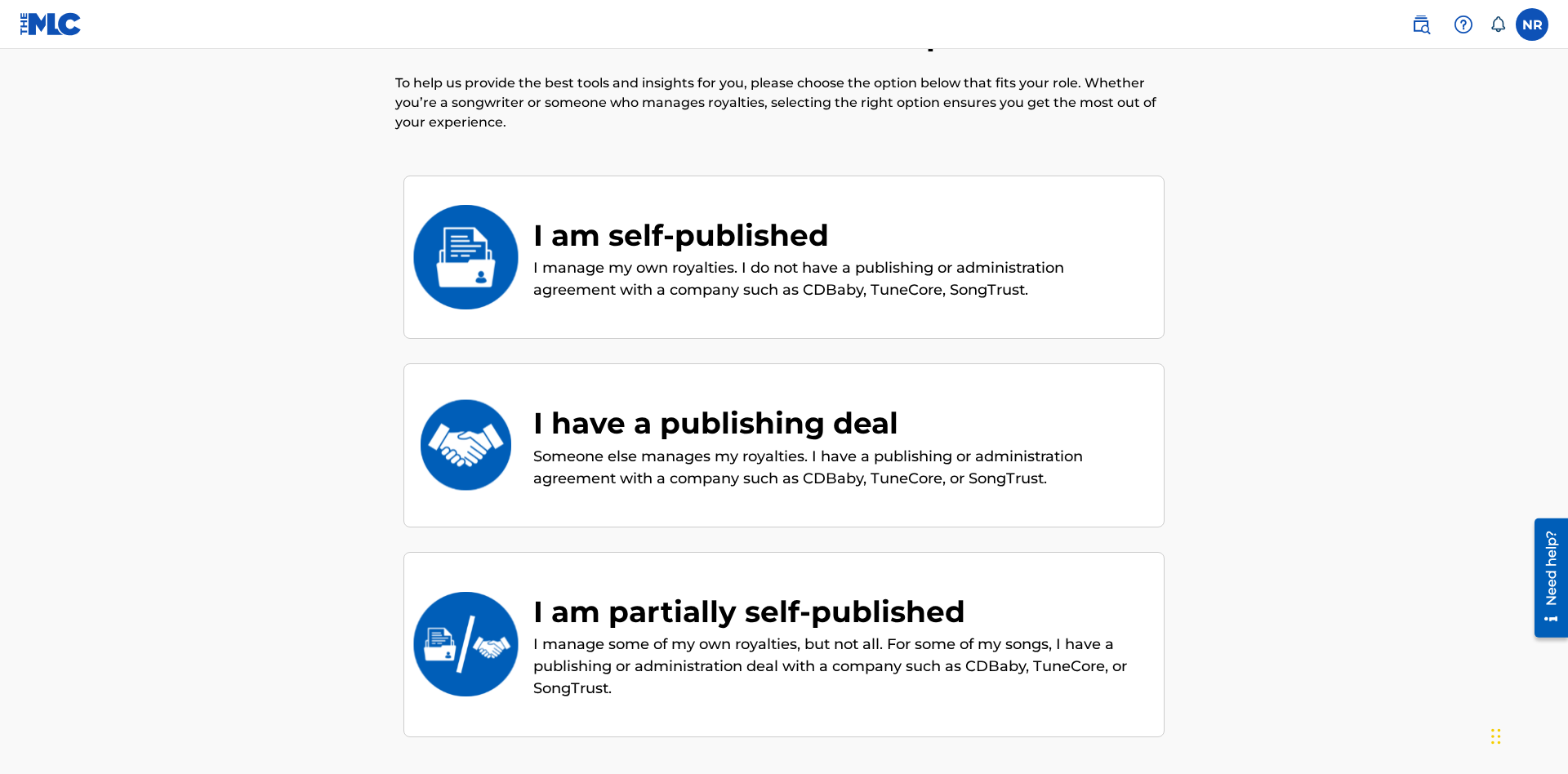
scroll to position [222, 0]
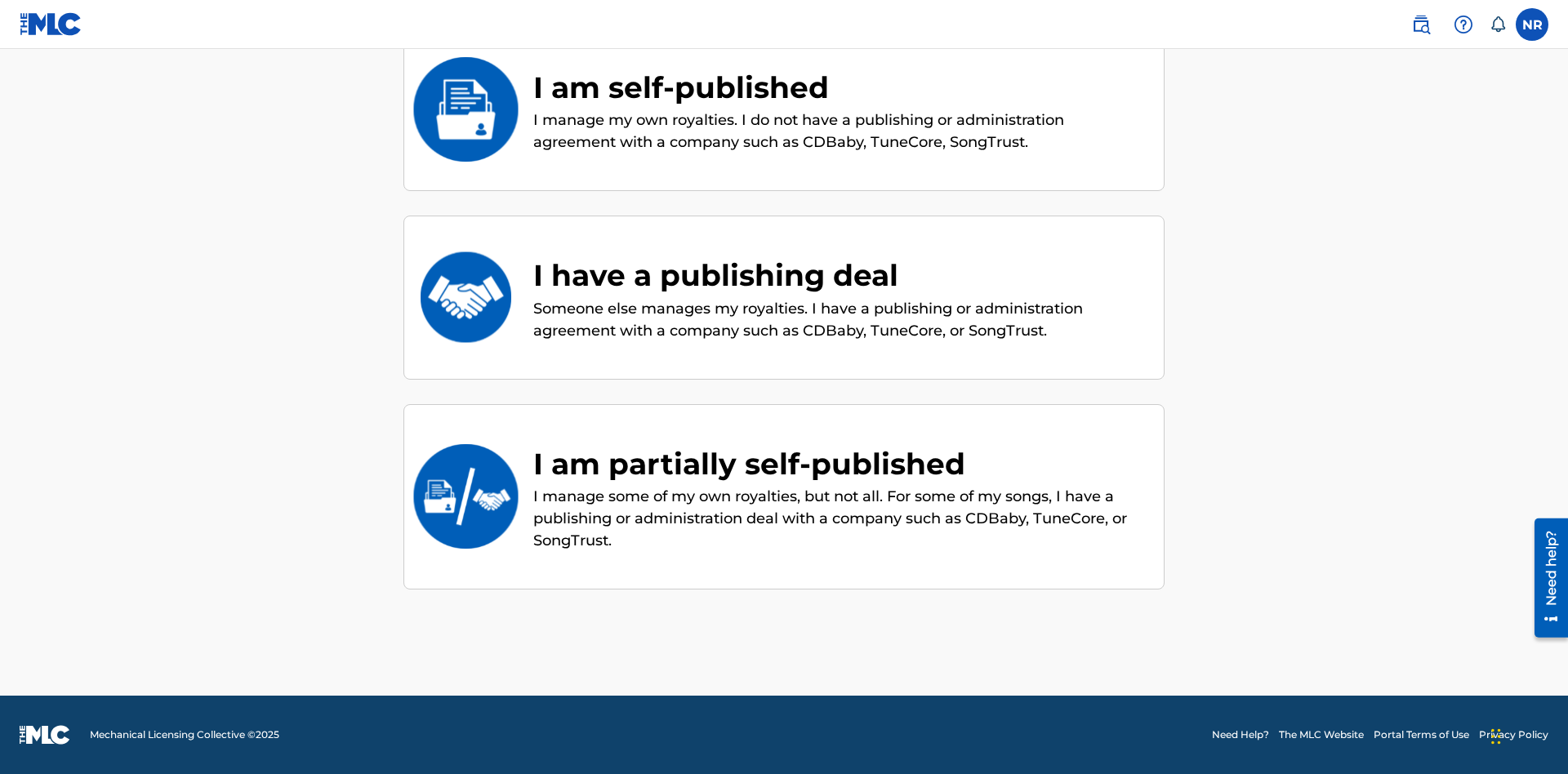
click at [840, 463] on div "I am partially self-published" at bounding box center [840, 464] width 614 height 45
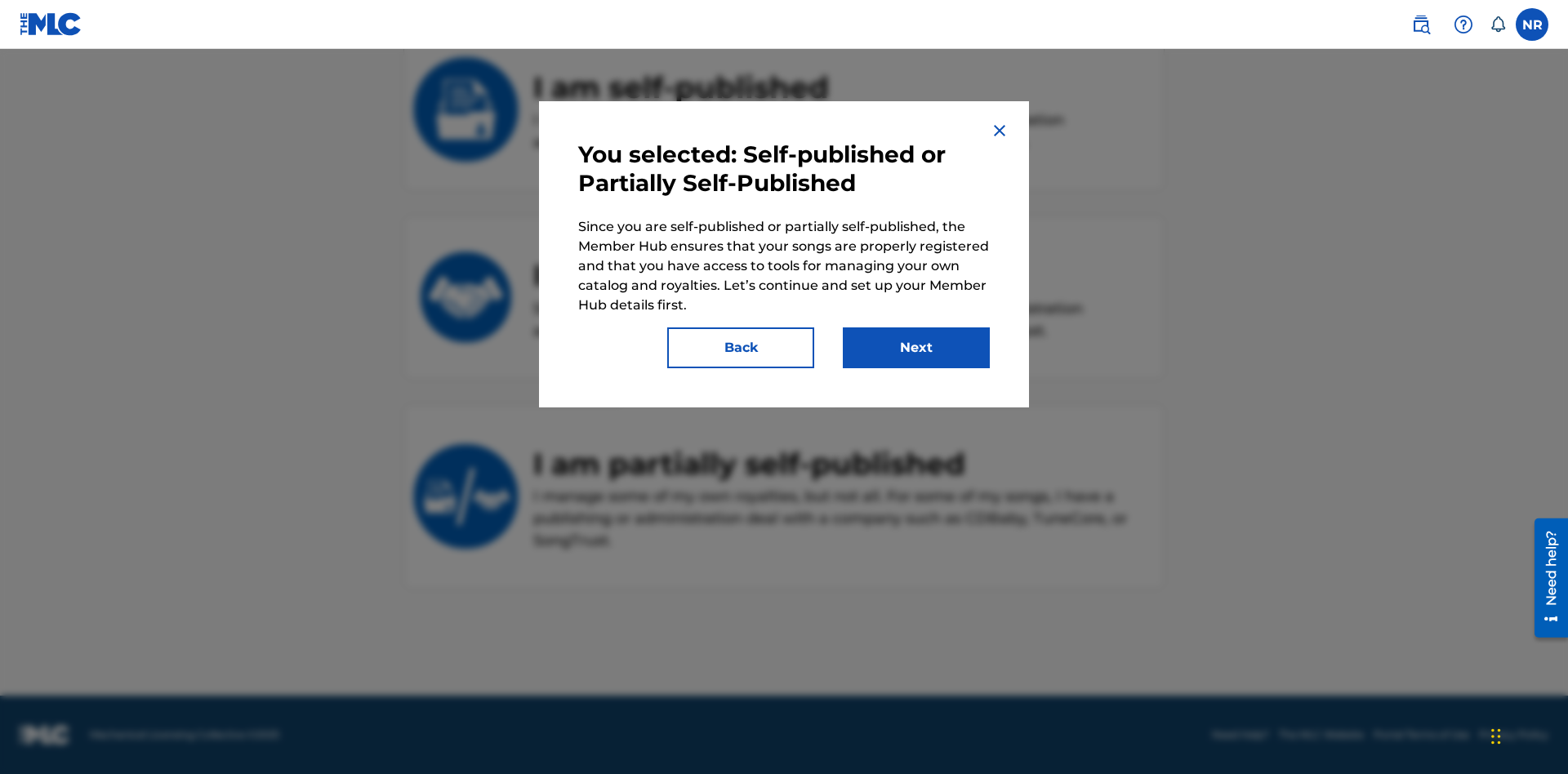
click at [916, 348] on button "Next" at bounding box center [917, 348] width 147 height 41
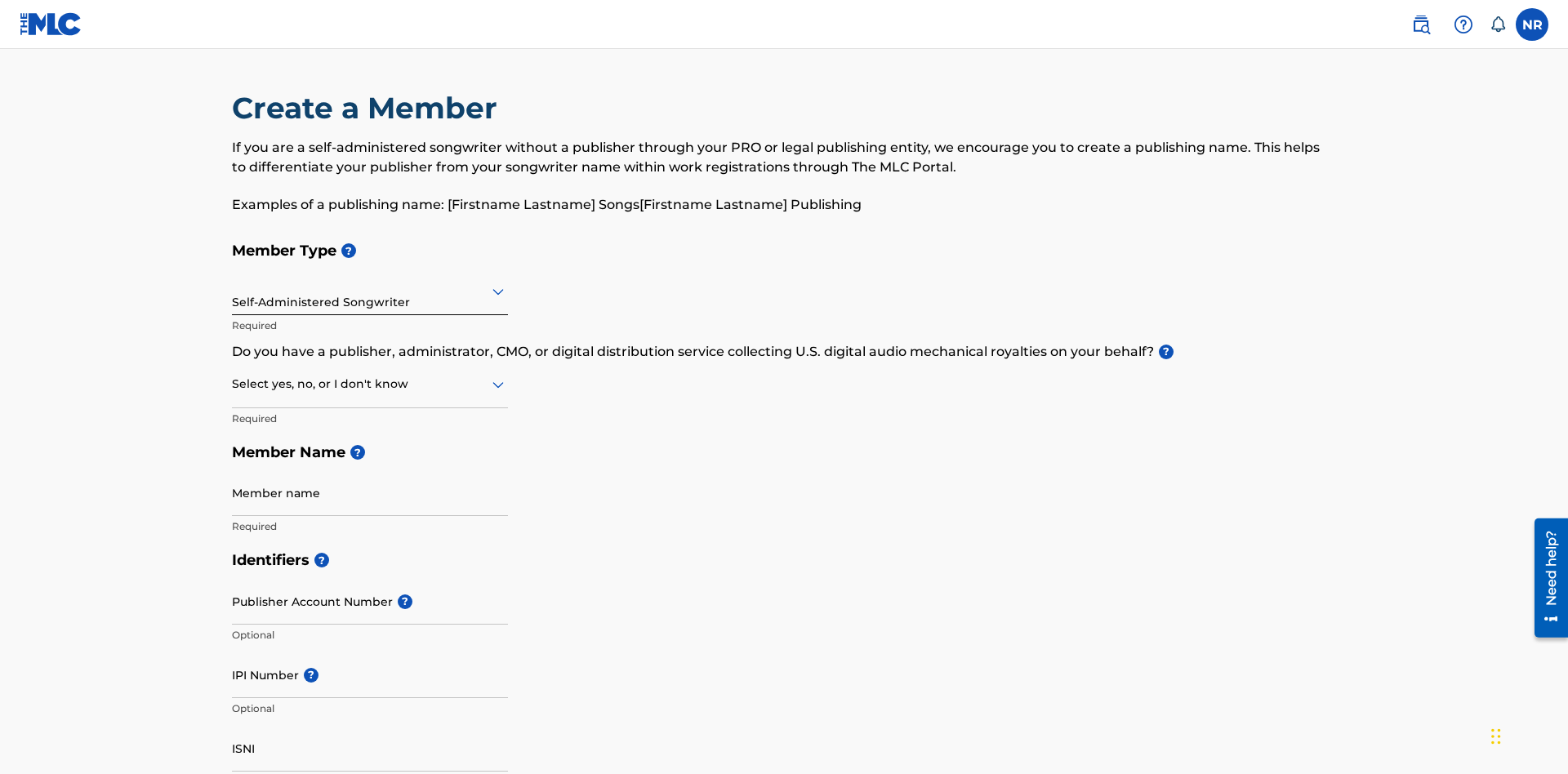
scroll to position [173, 0]
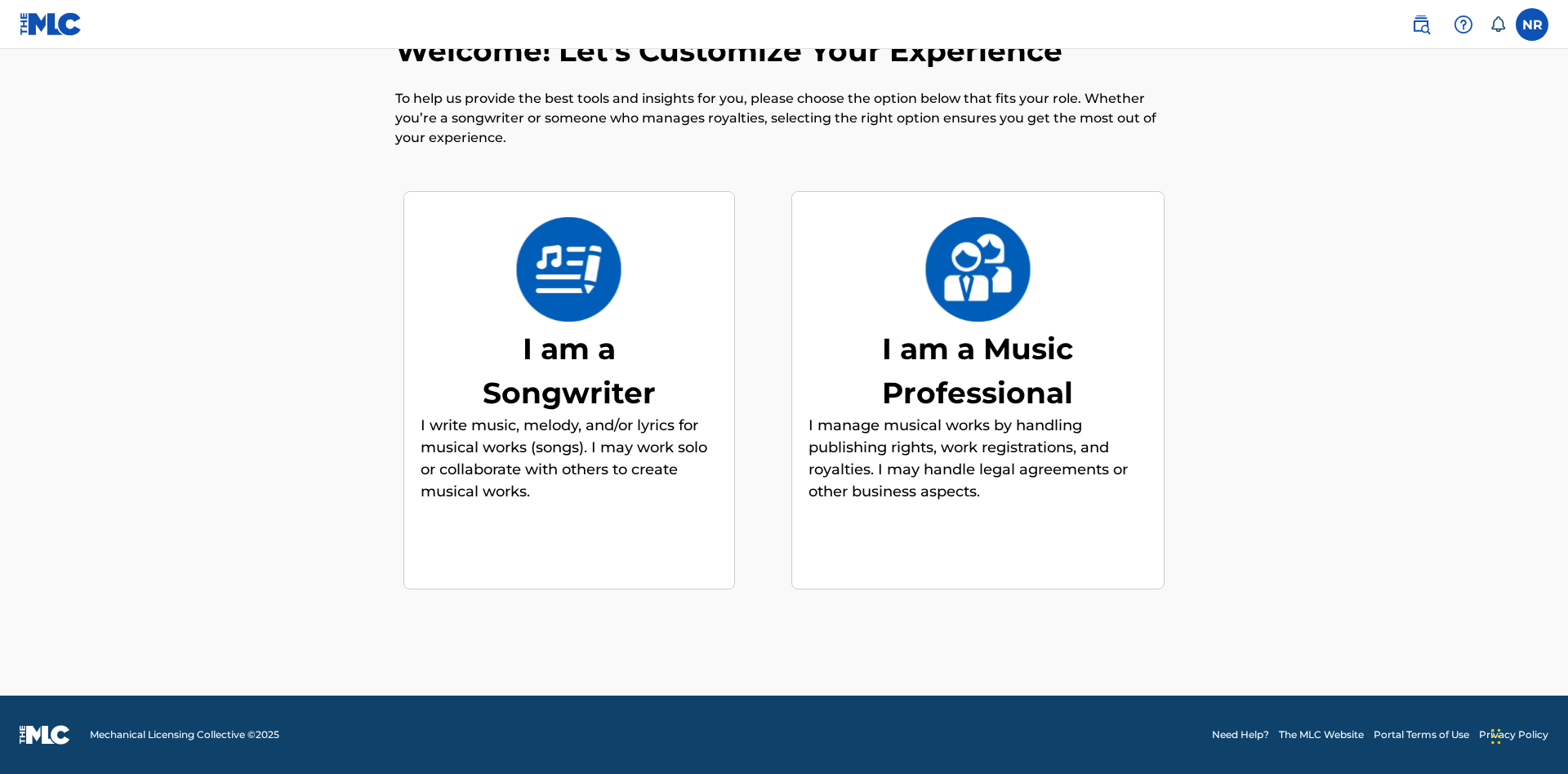
click at [977, 370] on div "I am a Music Professional" at bounding box center [977, 371] width 245 height 88
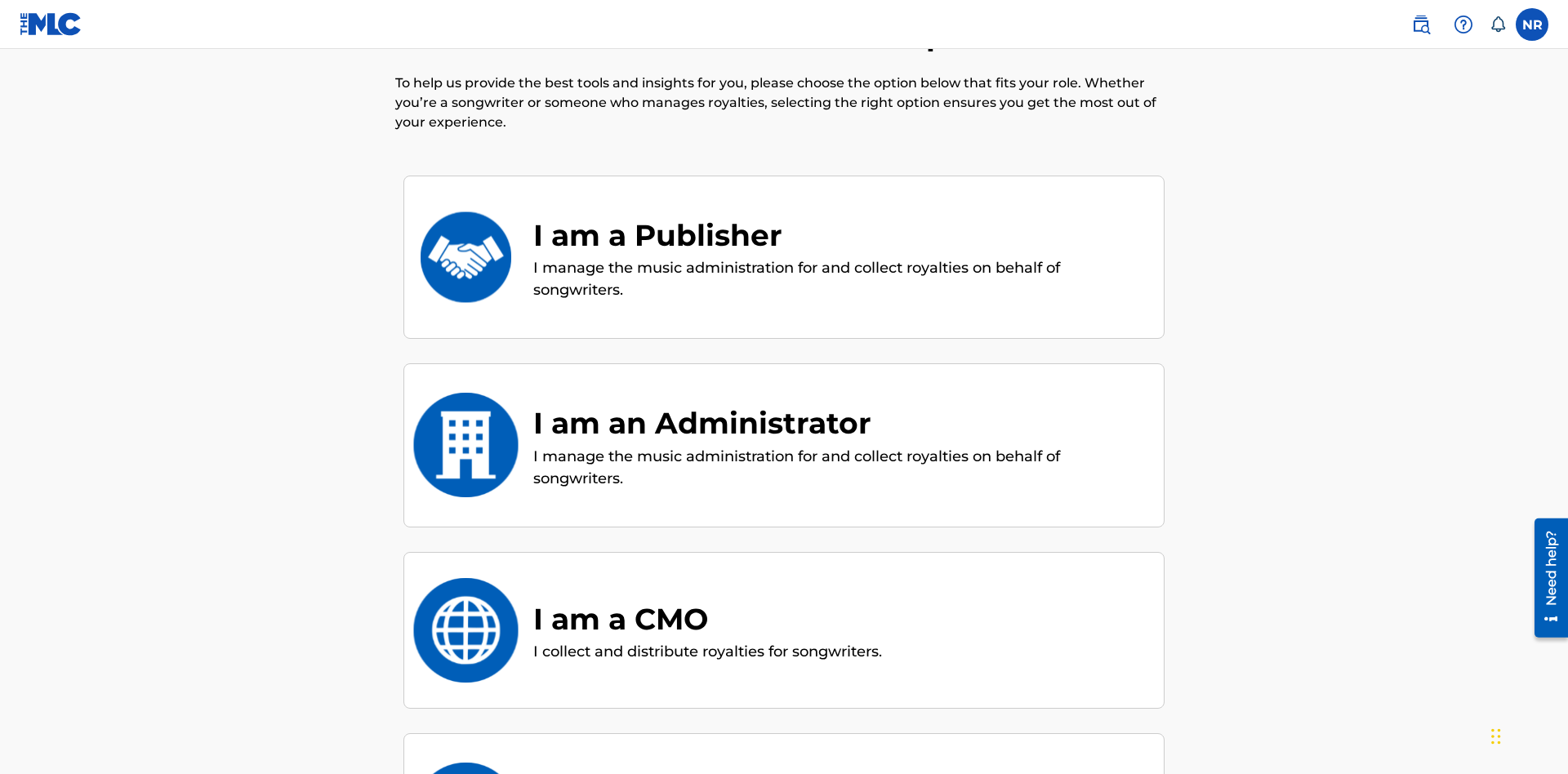
scroll to position [188, 0]
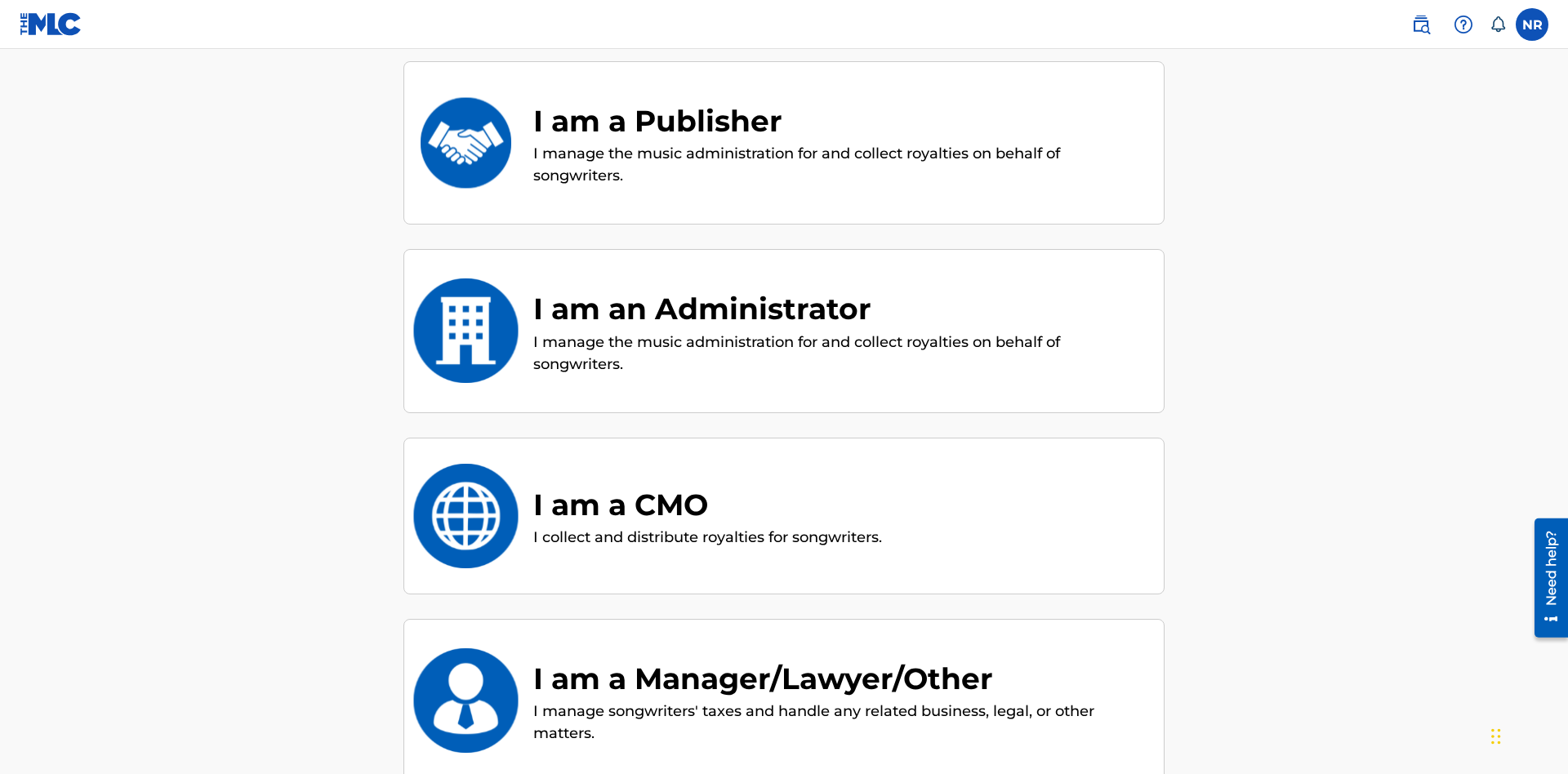
click at [840, 120] on div "I am a Publisher" at bounding box center [840, 121] width 614 height 45
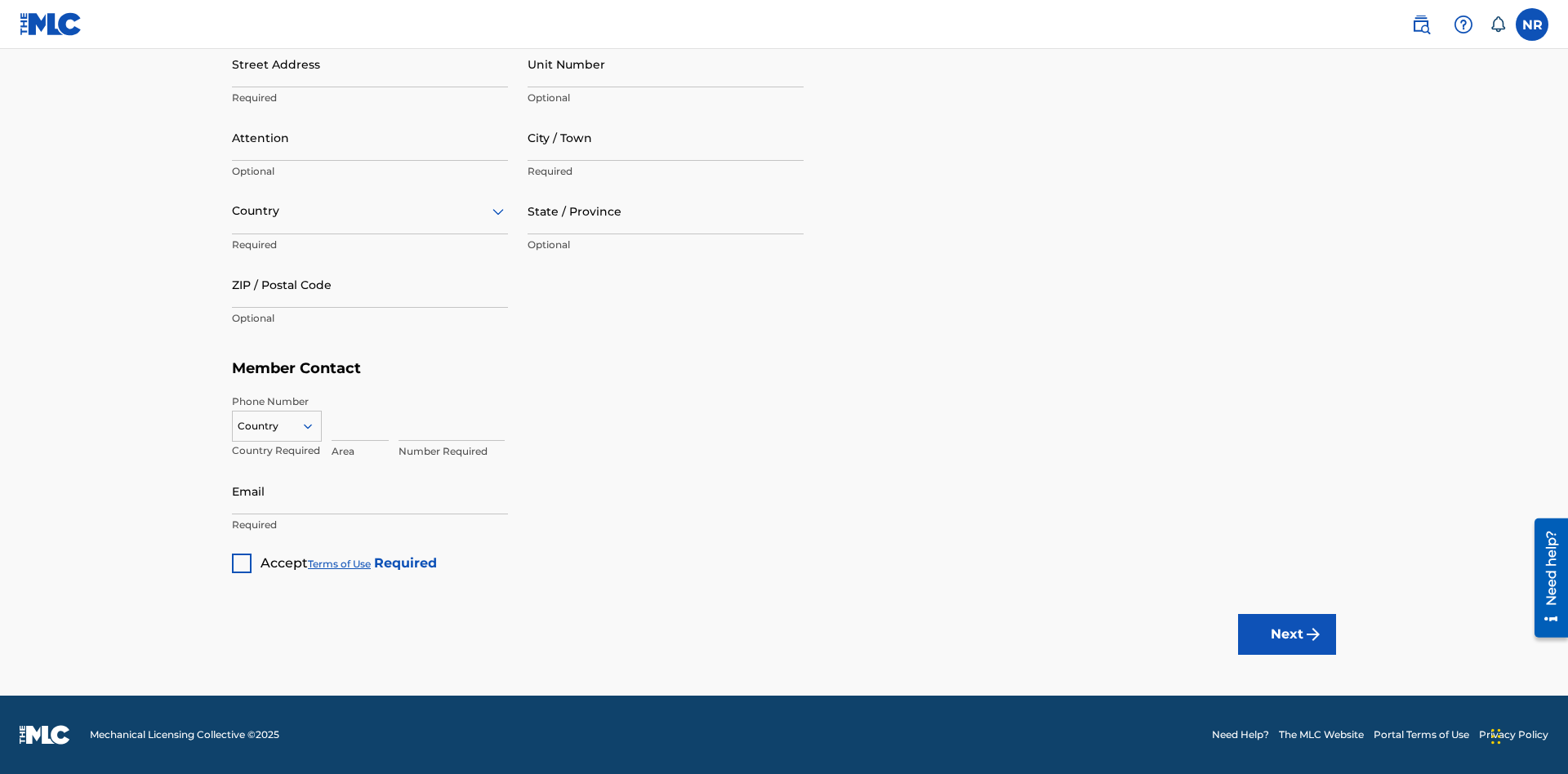
click at [1287, 634] on button "Next" at bounding box center [1286, 634] width 98 height 41
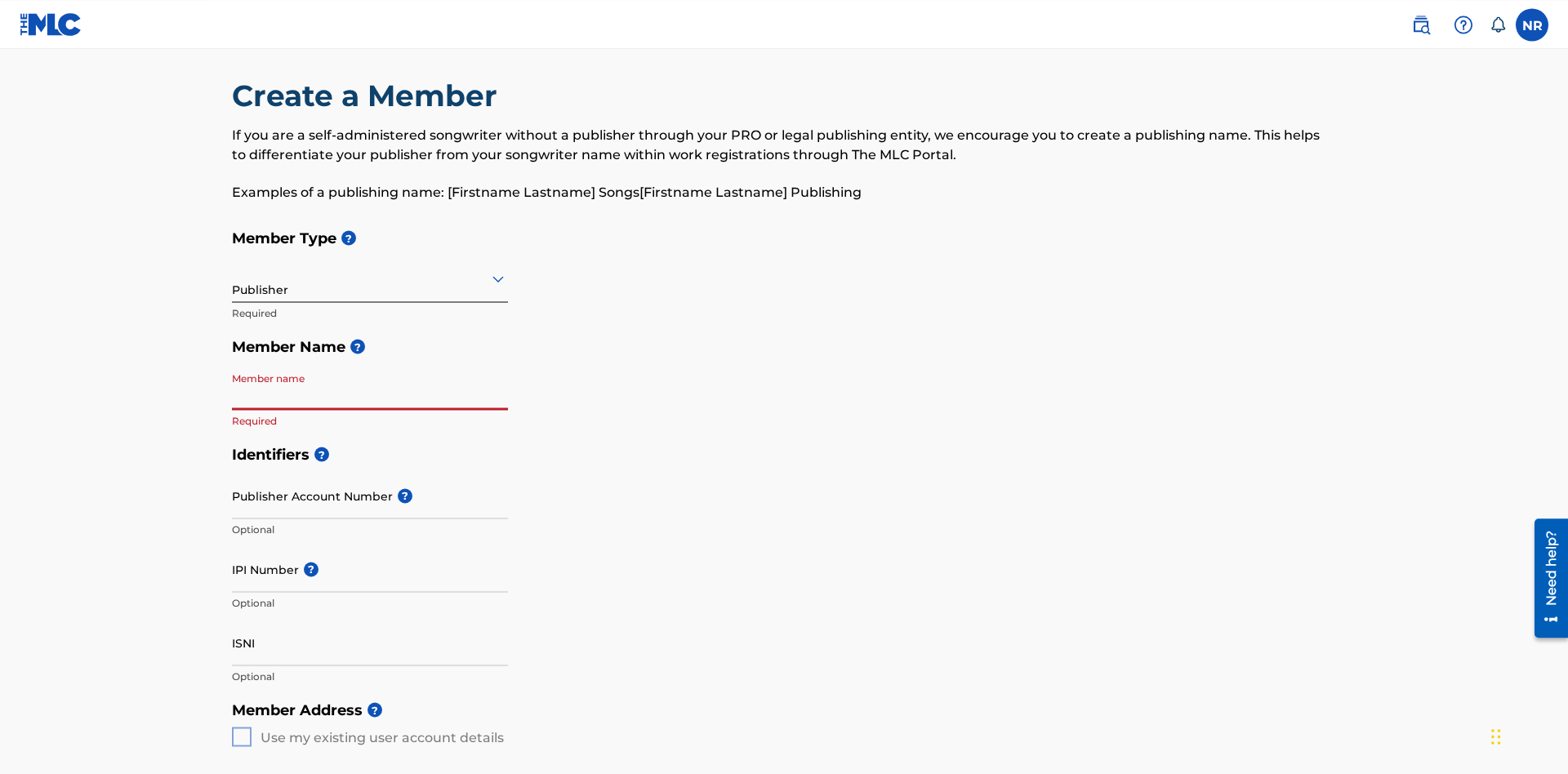
scroll to position [173, 0]
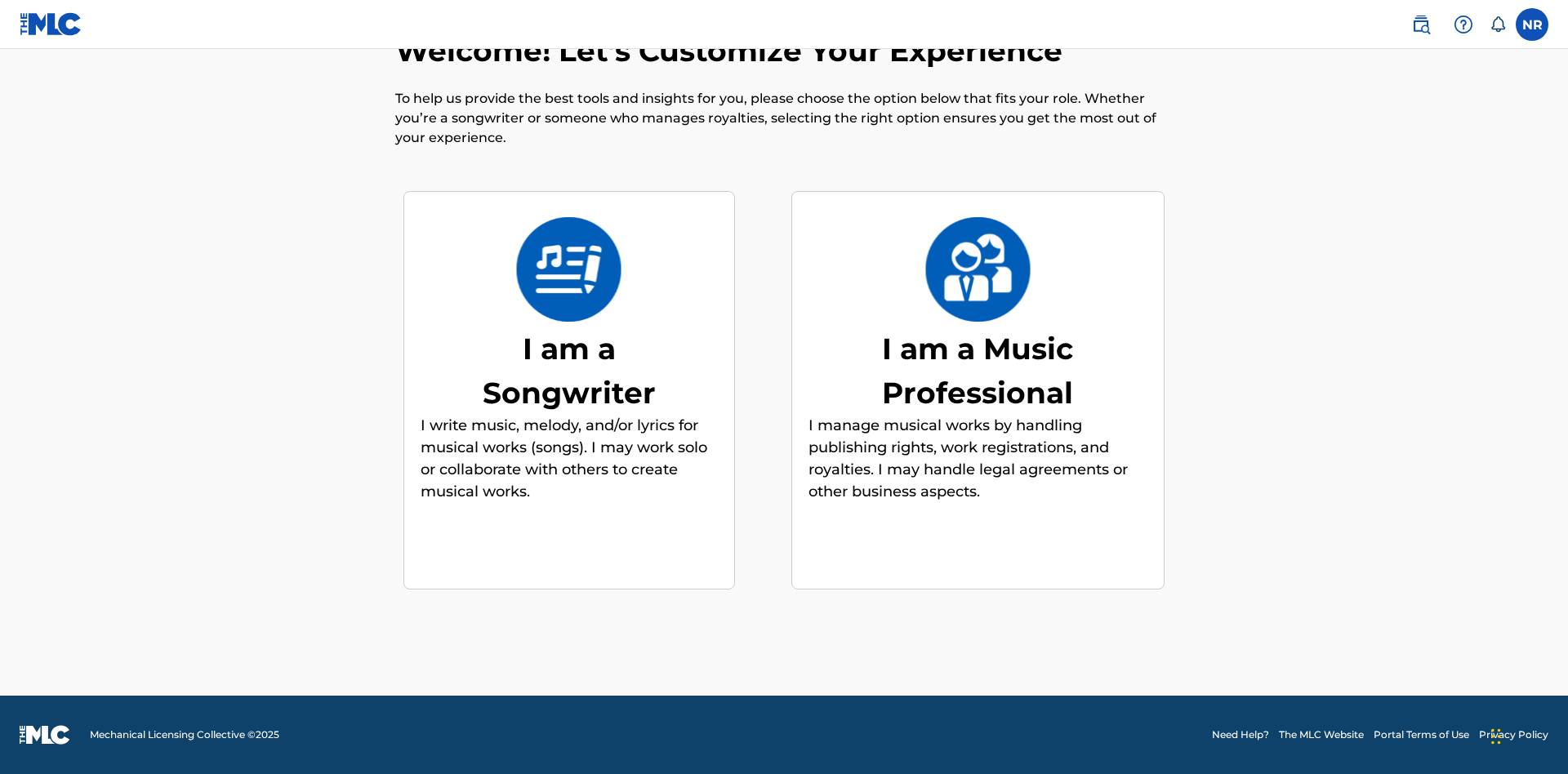
click at [977, 370] on div "I am a Music Professional" at bounding box center [977, 371] width 245 height 88
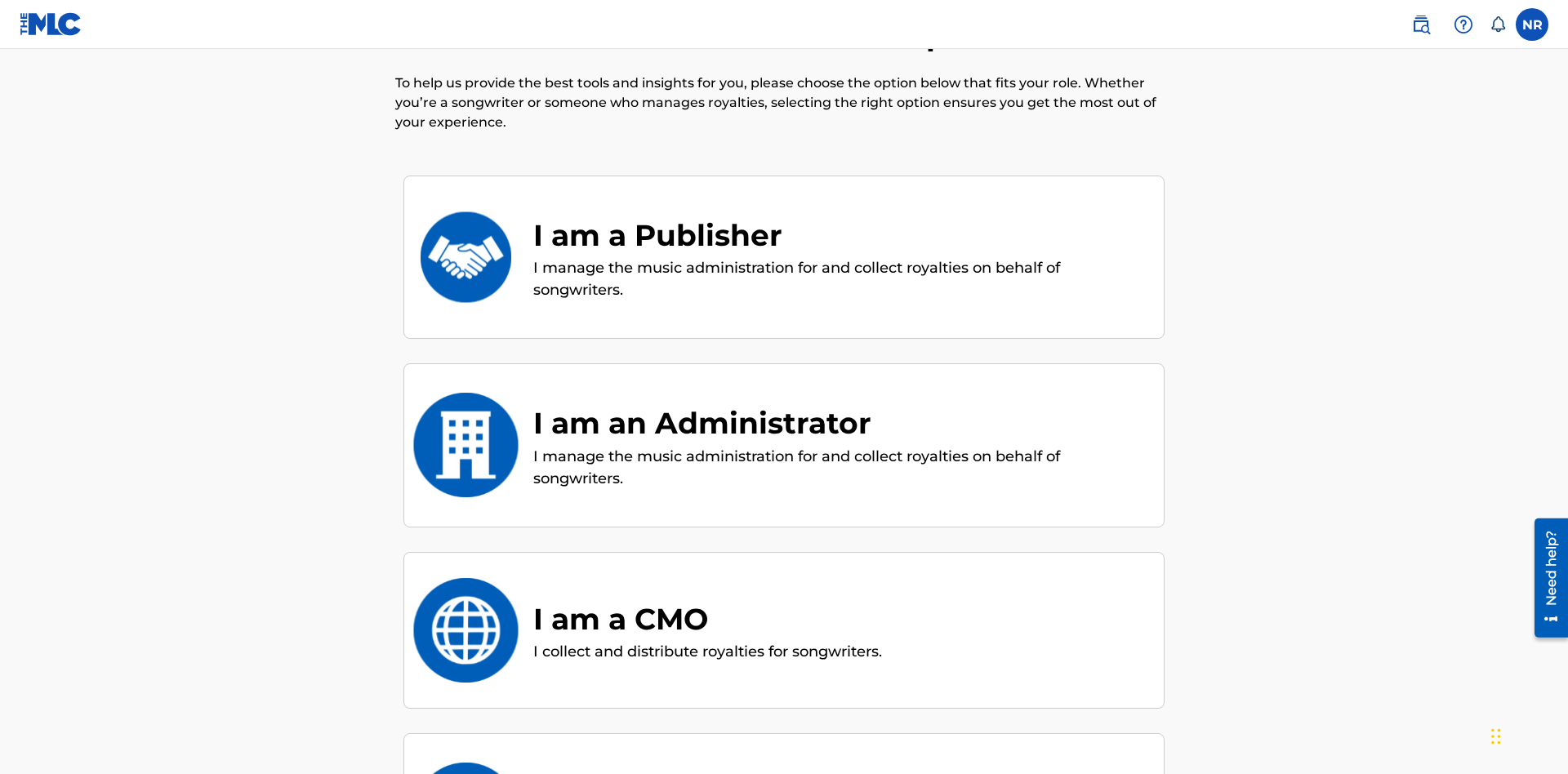
scroll to position [377, 0]
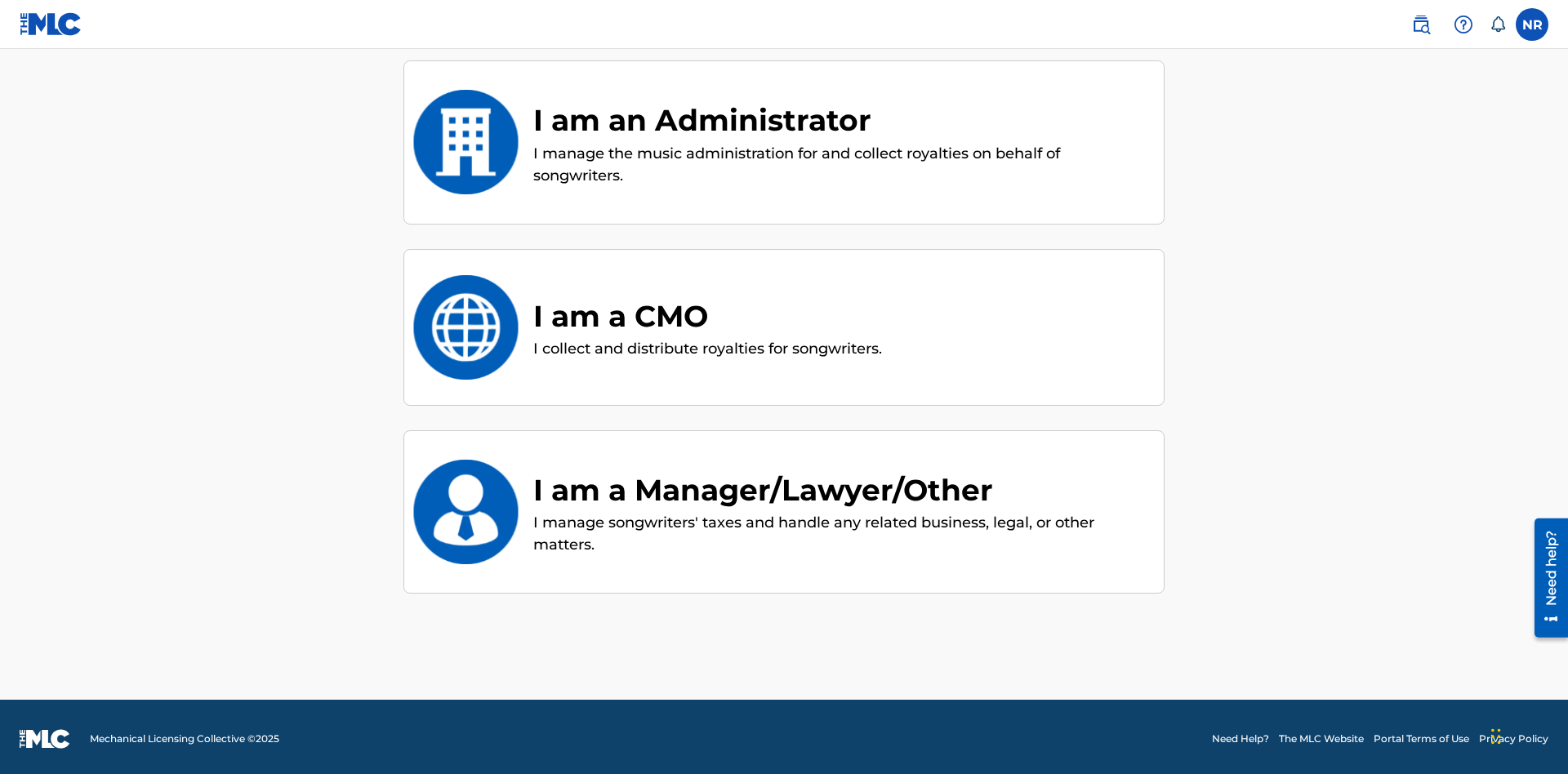
click at [840, 120] on div "I am an Administrator" at bounding box center [840, 120] width 614 height 45
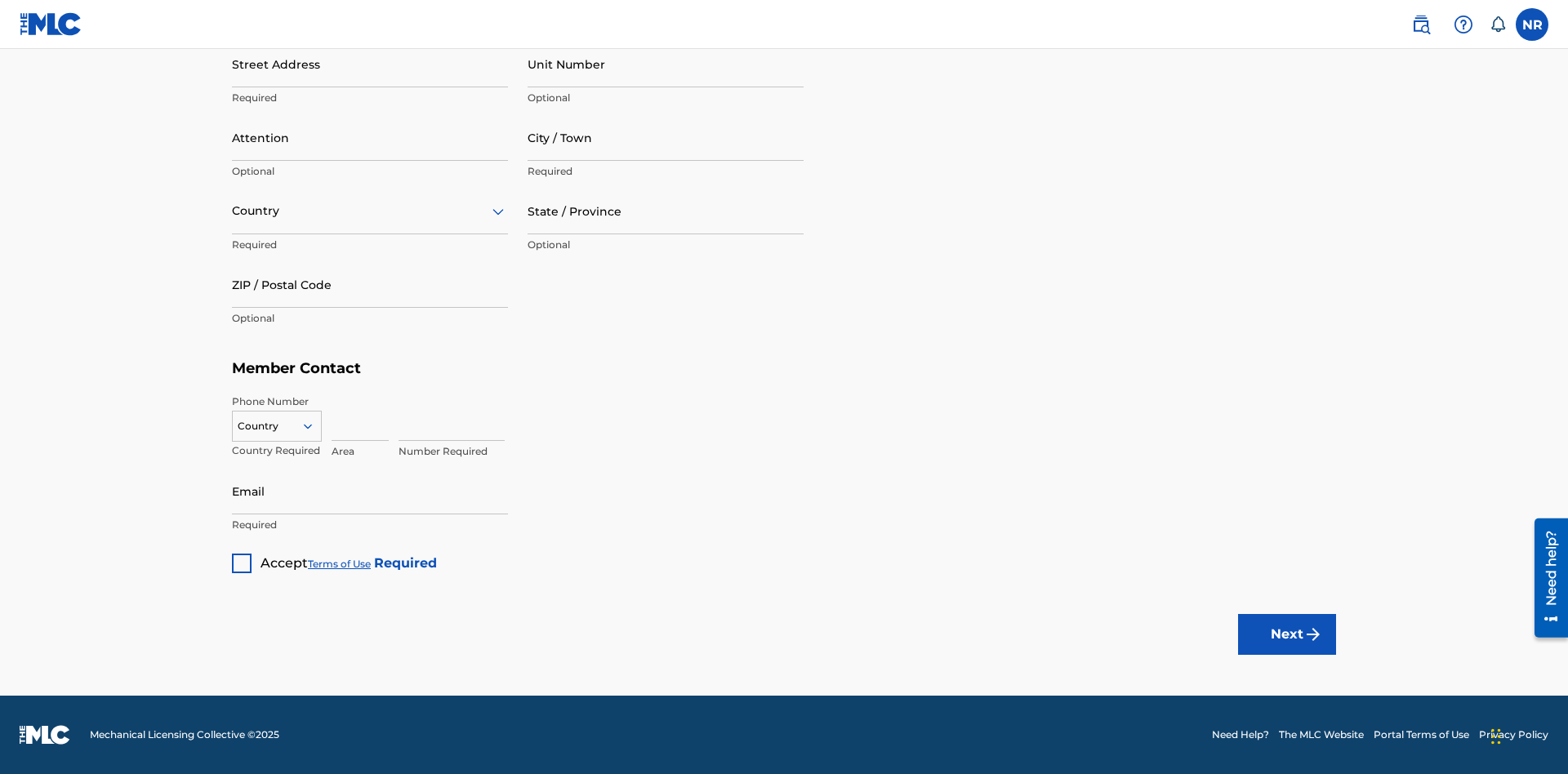
click at [1287, 634] on button "Next" at bounding box center [1286, 634] width 98 height 41
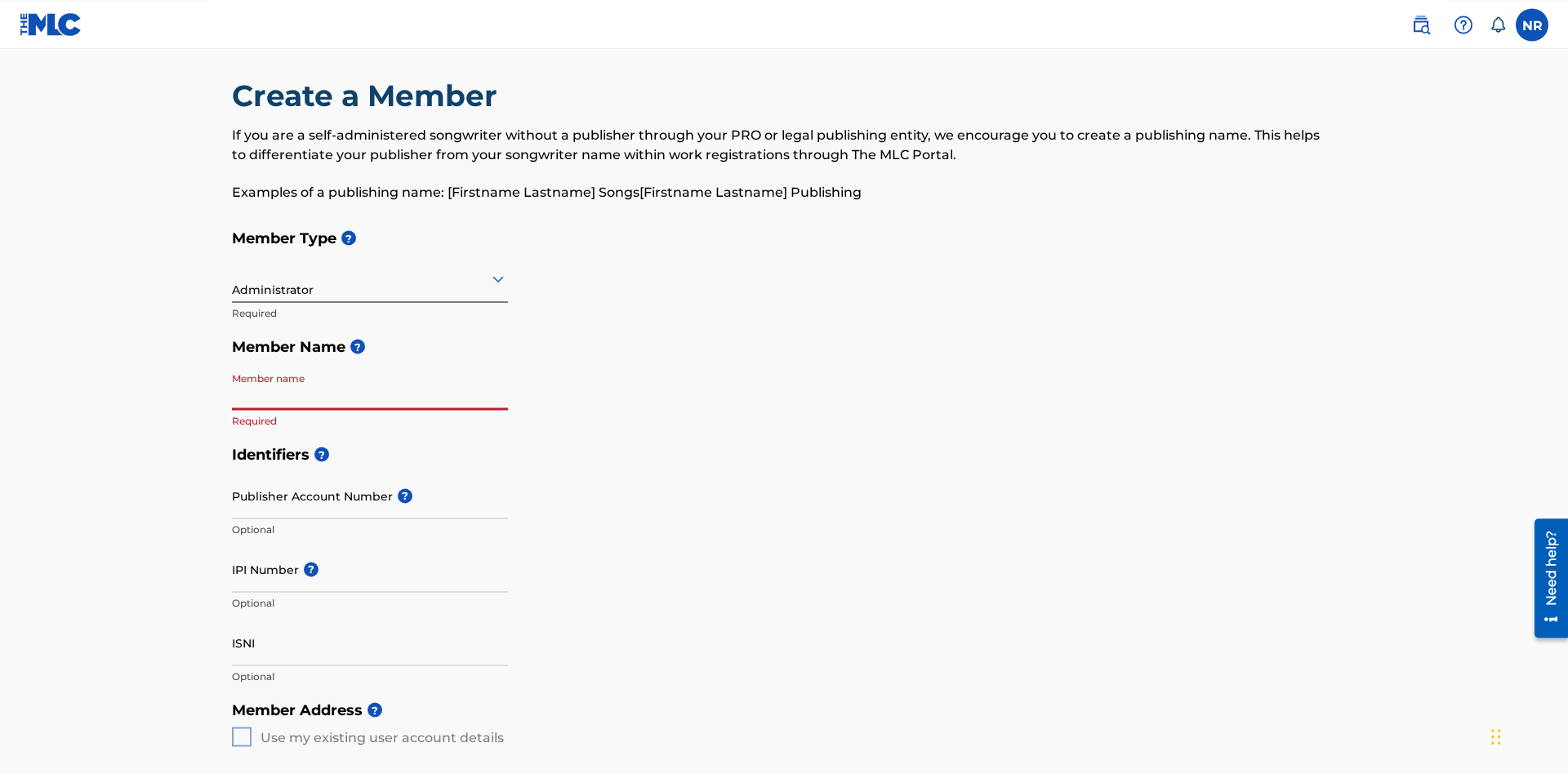
scroll to position [173, 0]
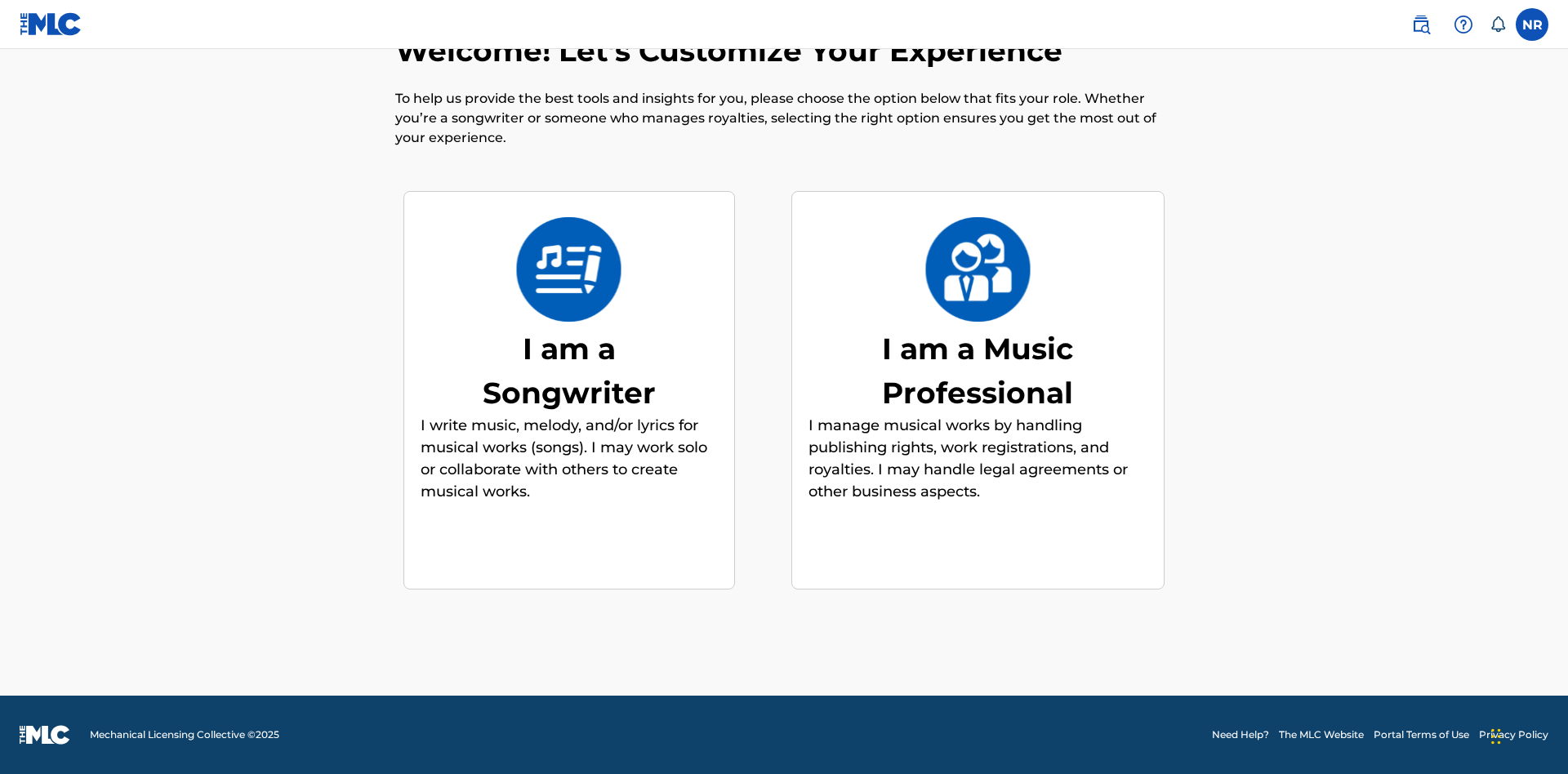
click at [977, 370] on div "I am a Music Professional" at bounding box center [977, 371] width 245 height 88
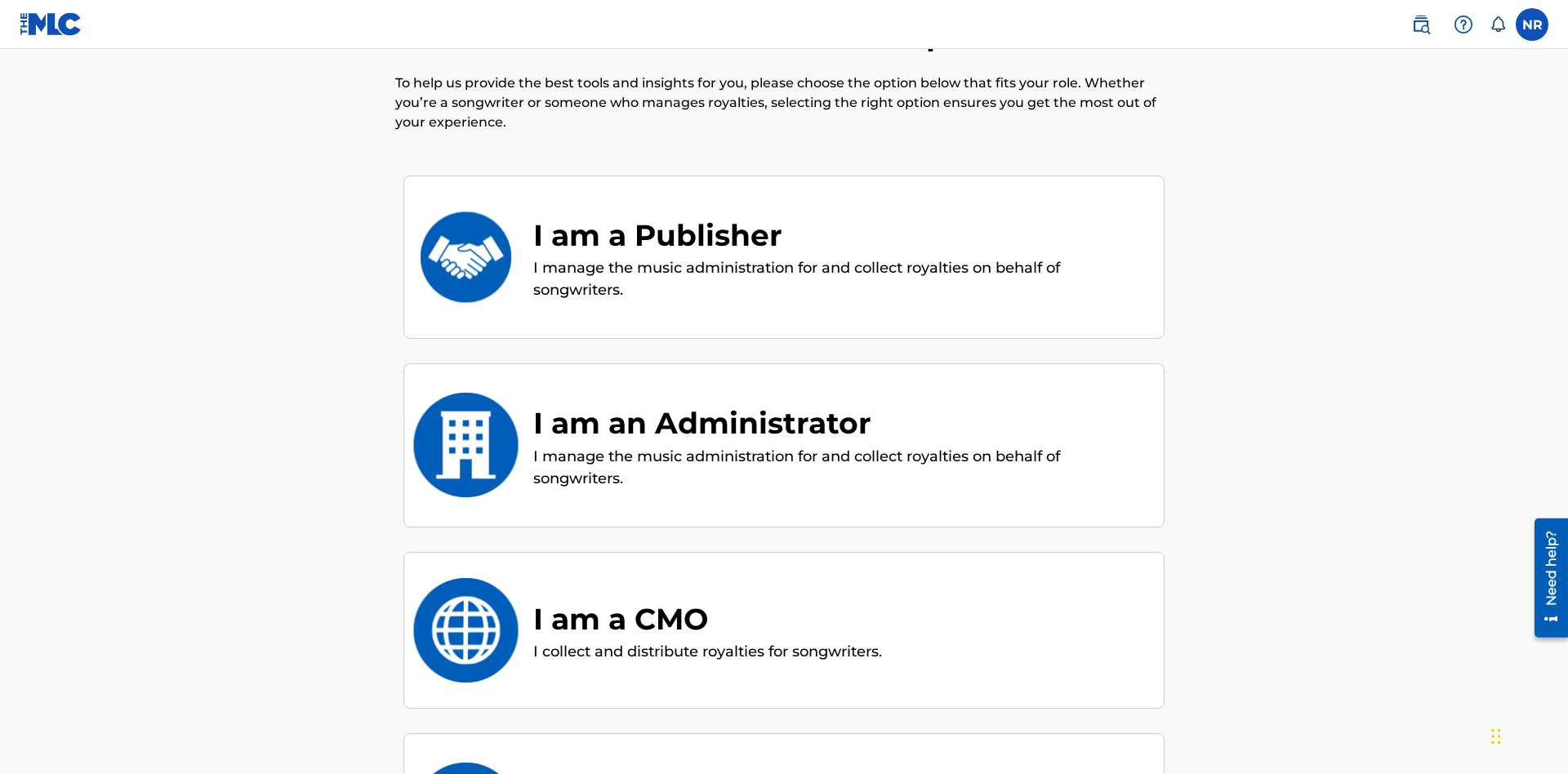
scroll to position [381, 0]
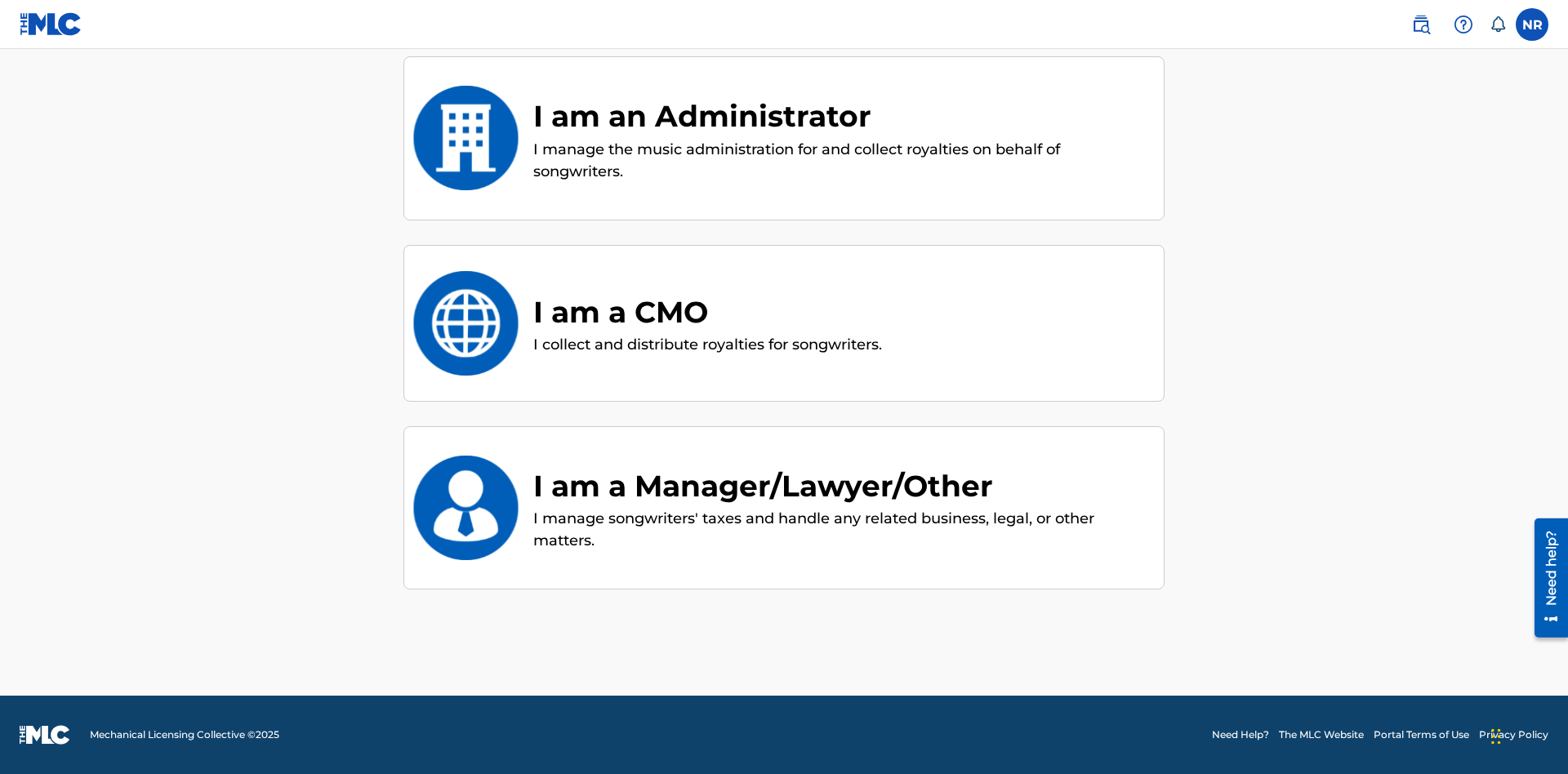
click at [710, 311] on div "I am a CMO" at bounding box center [707, 313] width 348 height 45
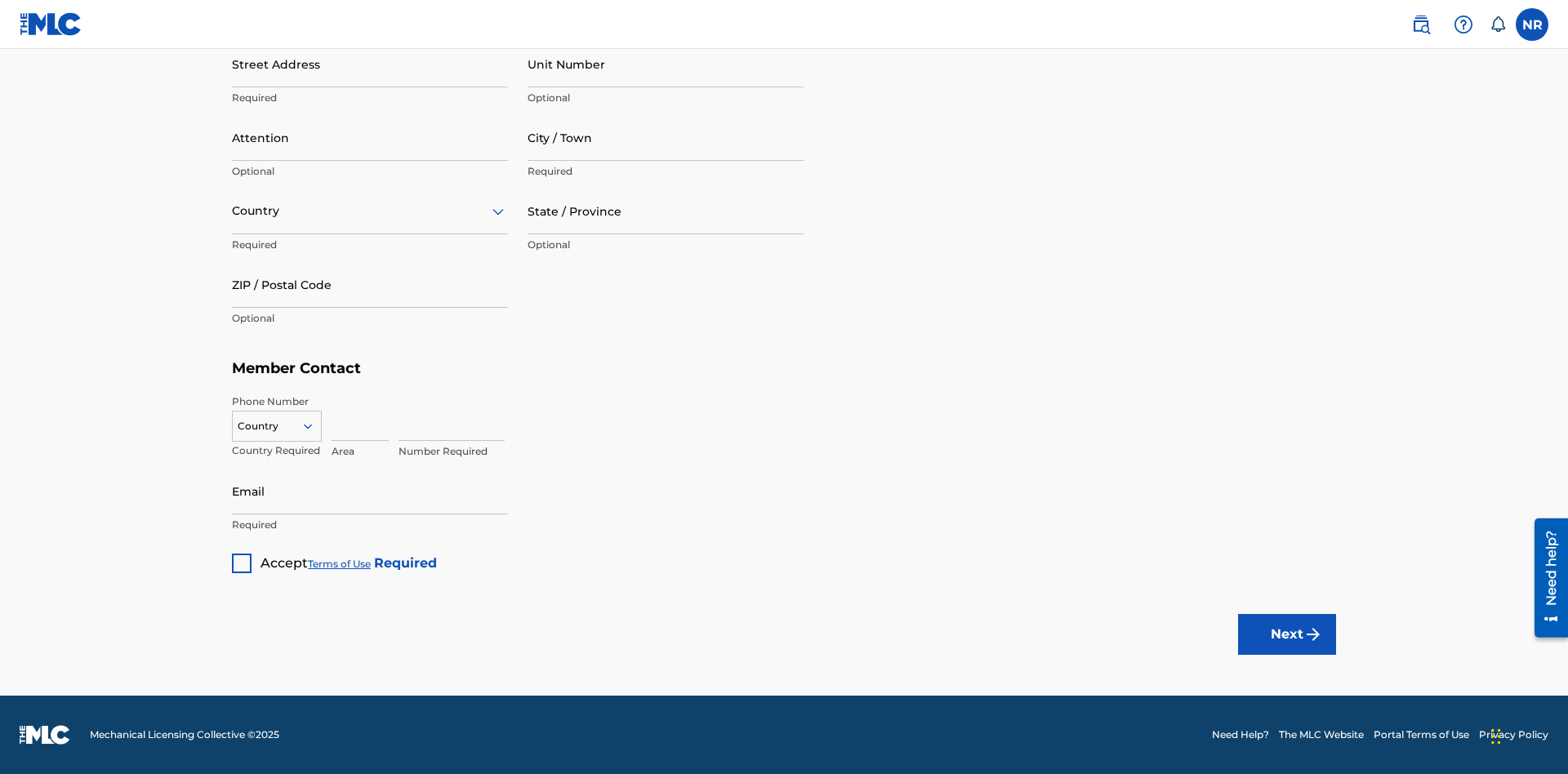
click at [1287, 634] on button "Next" at bounding box center [1286, 634] width 98 height 41
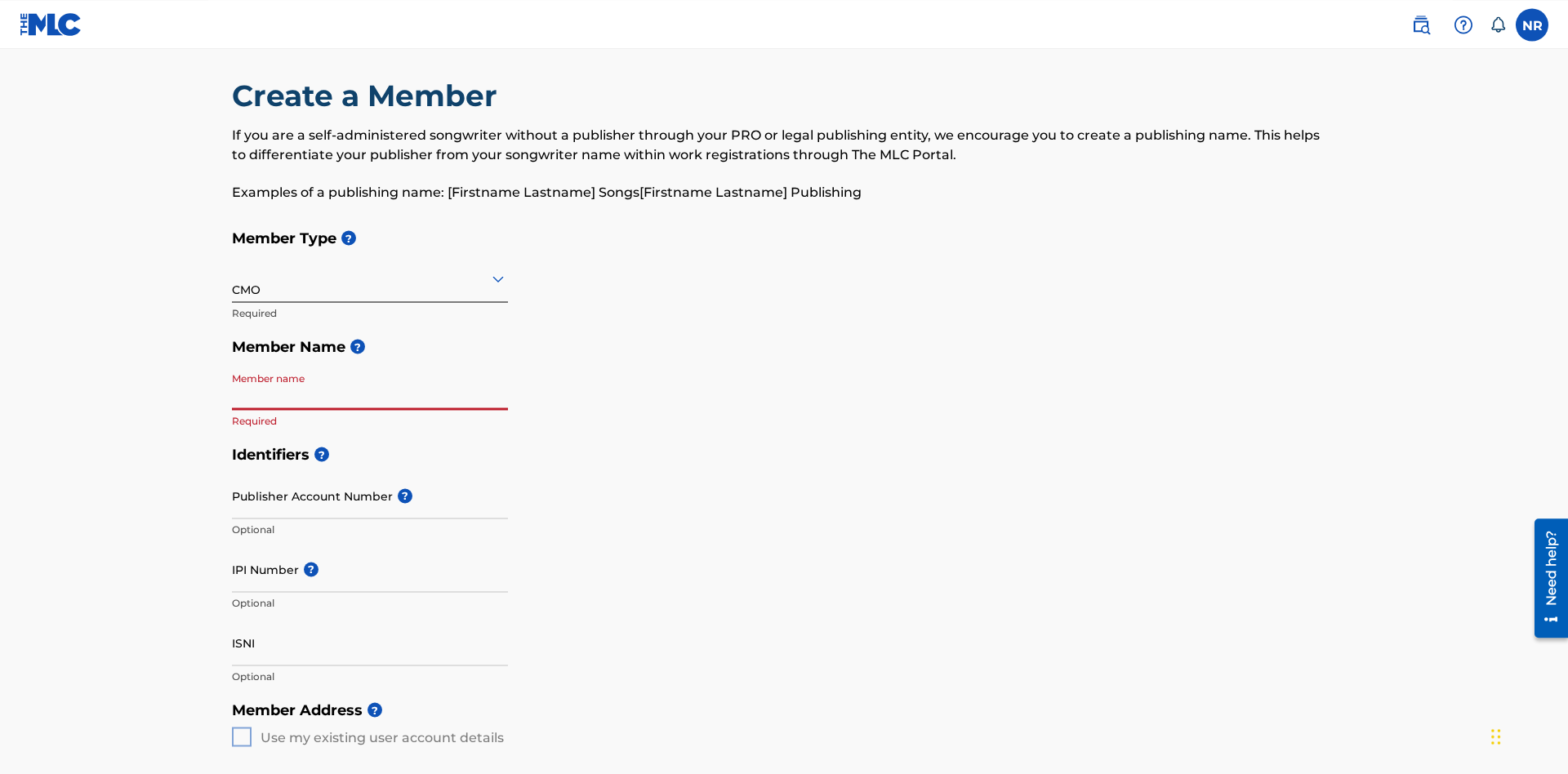
scroll to position [173, 0]
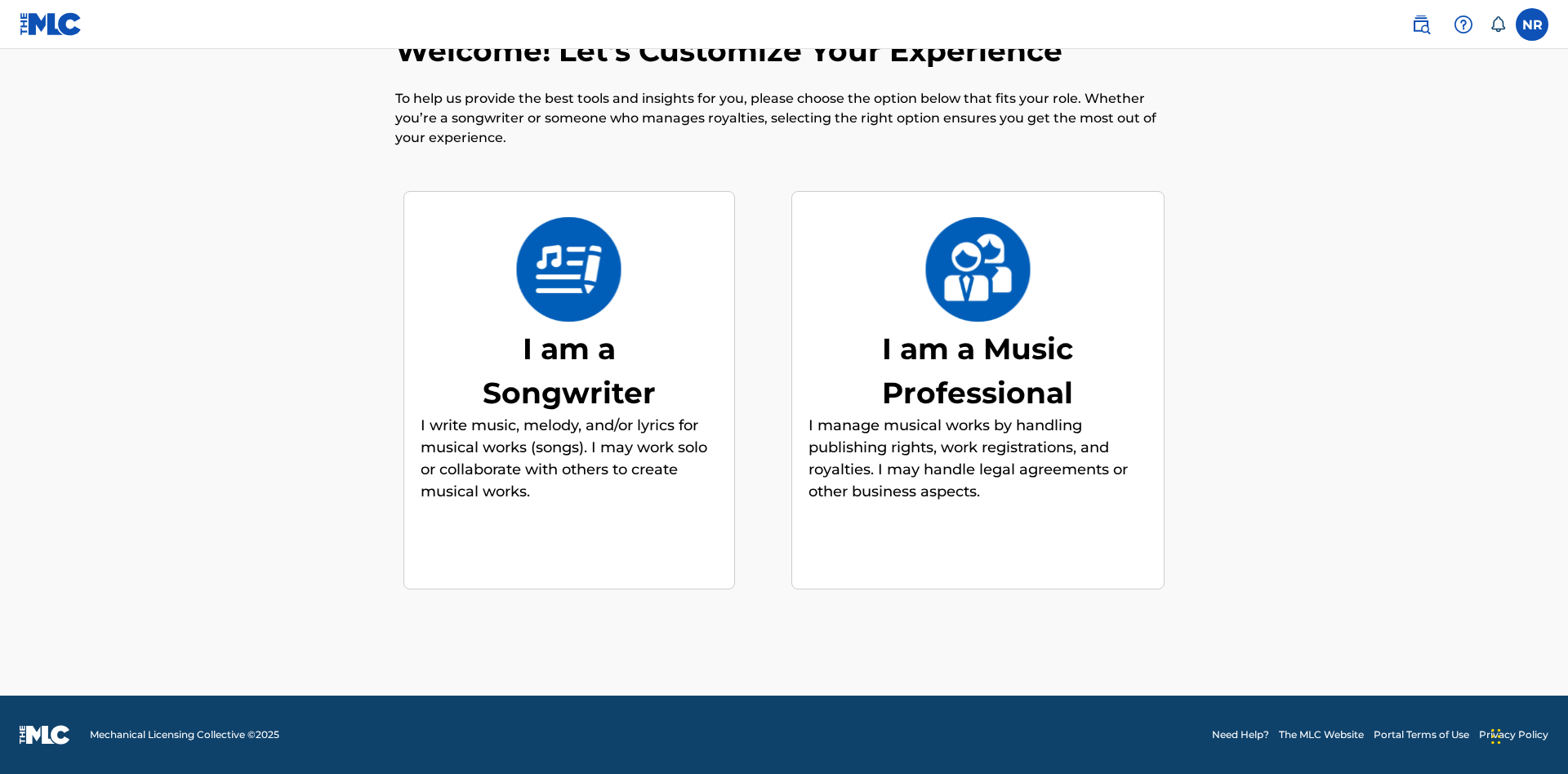
click at [977, 370] on div "I am a Music Professional" at bounding box center [977, 371] width 245 height 88
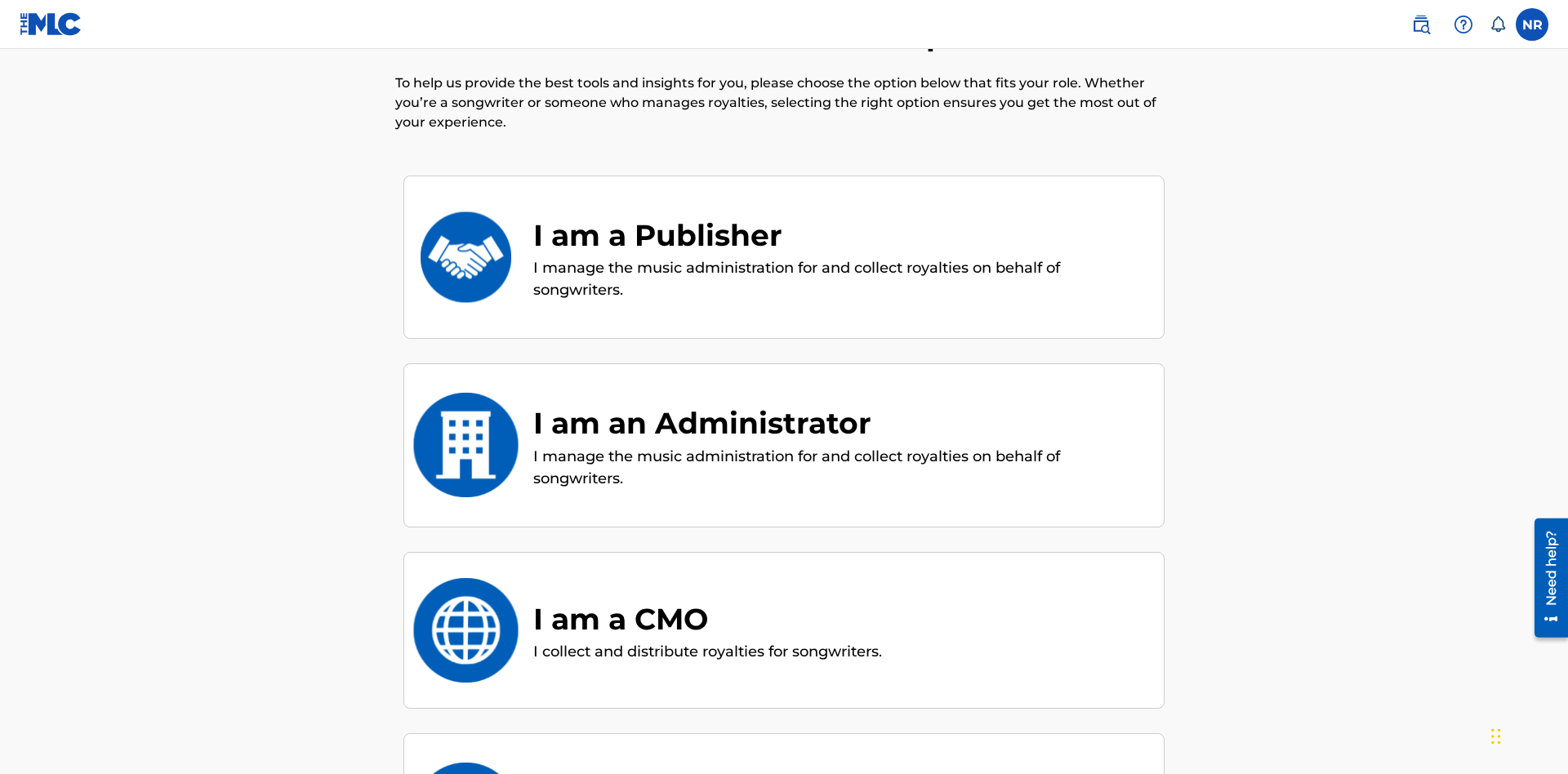
scroll to position [381, 0]
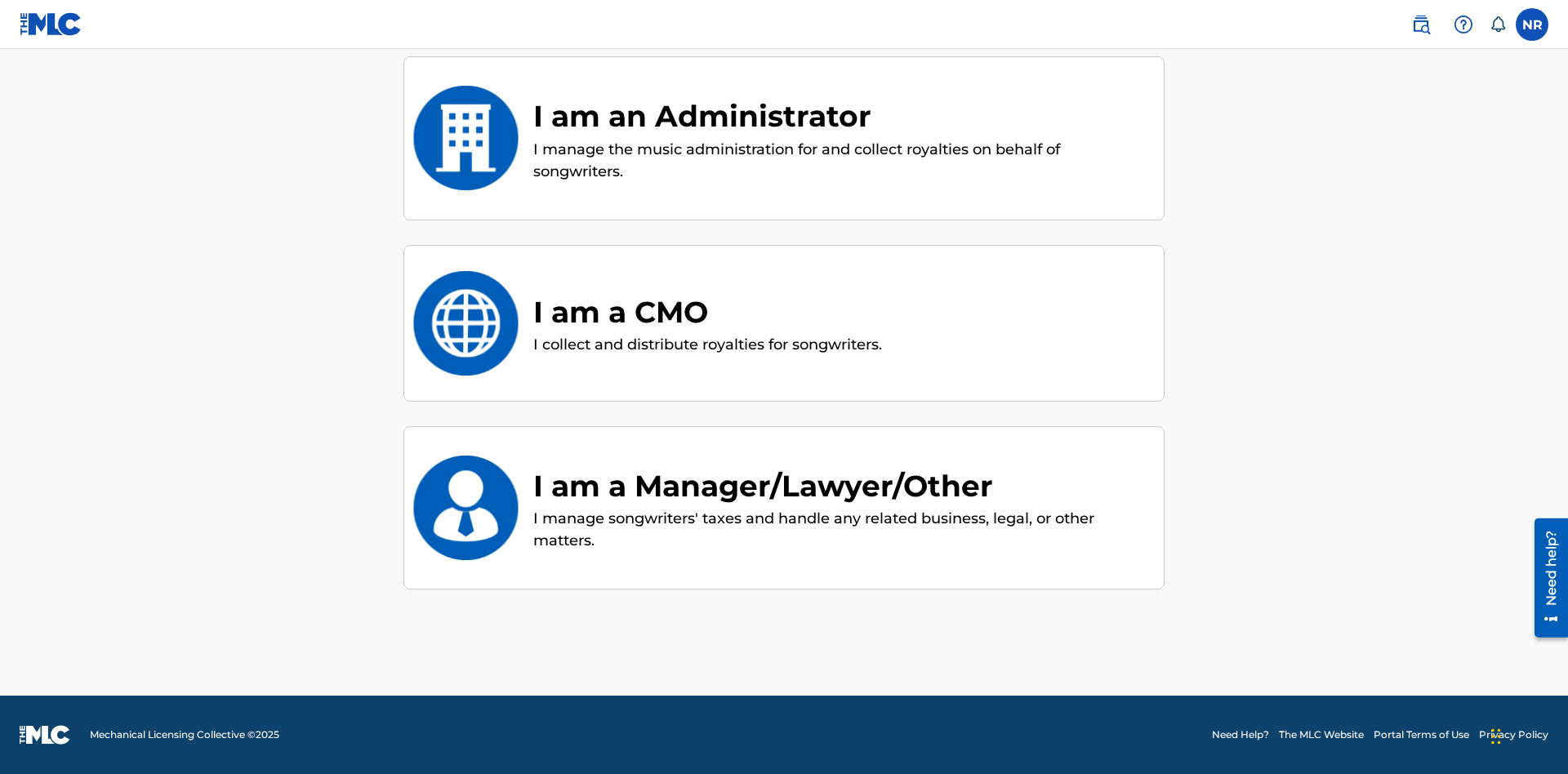
click at [840, 485] on div "I am a Manager/Lawyer/Other" at bounding box center [840, 486] width 614 height 45
